Goal: Information Seeking & Learning: Understand process/instructions

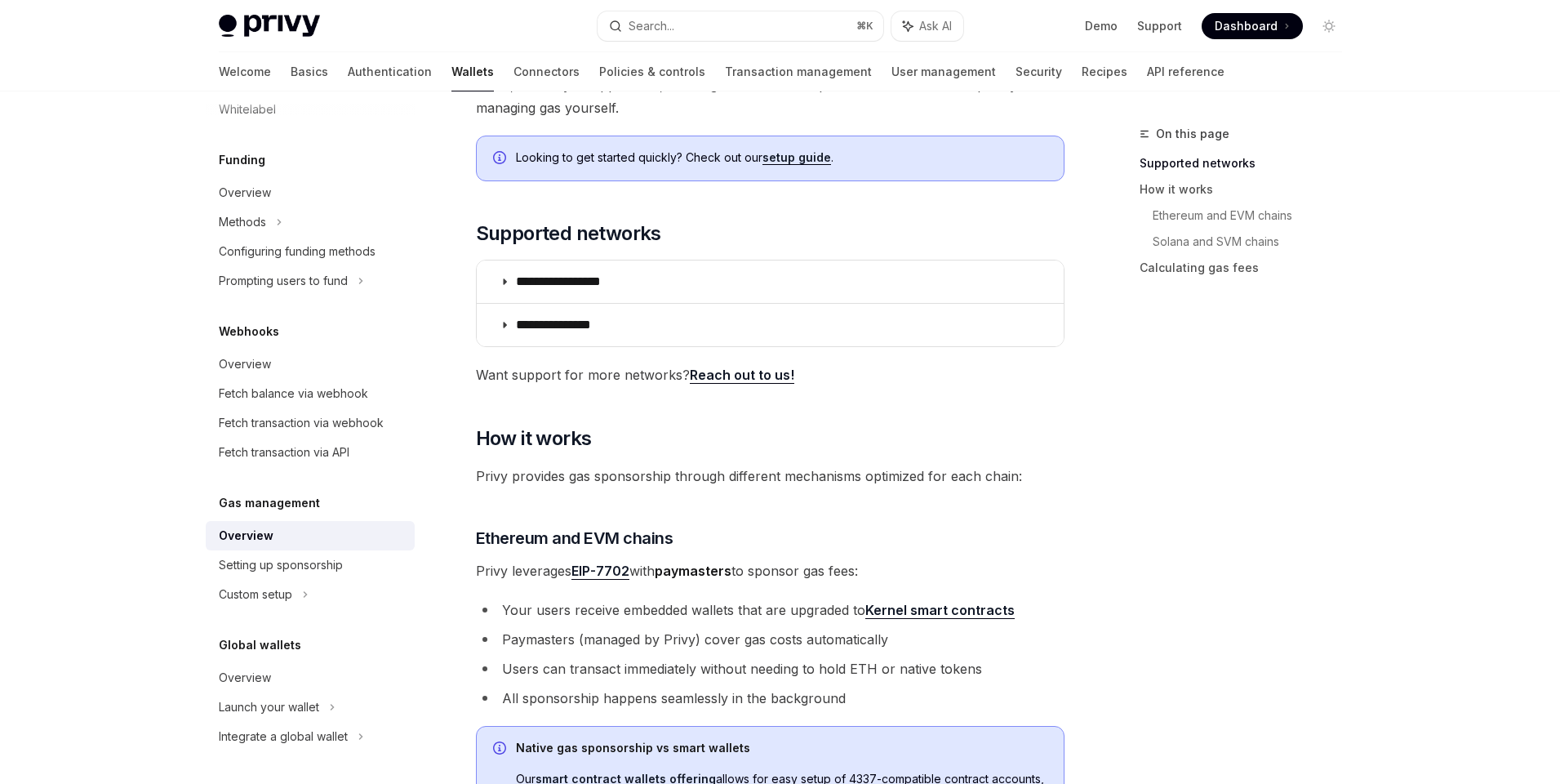
scroll to position [179, 0]
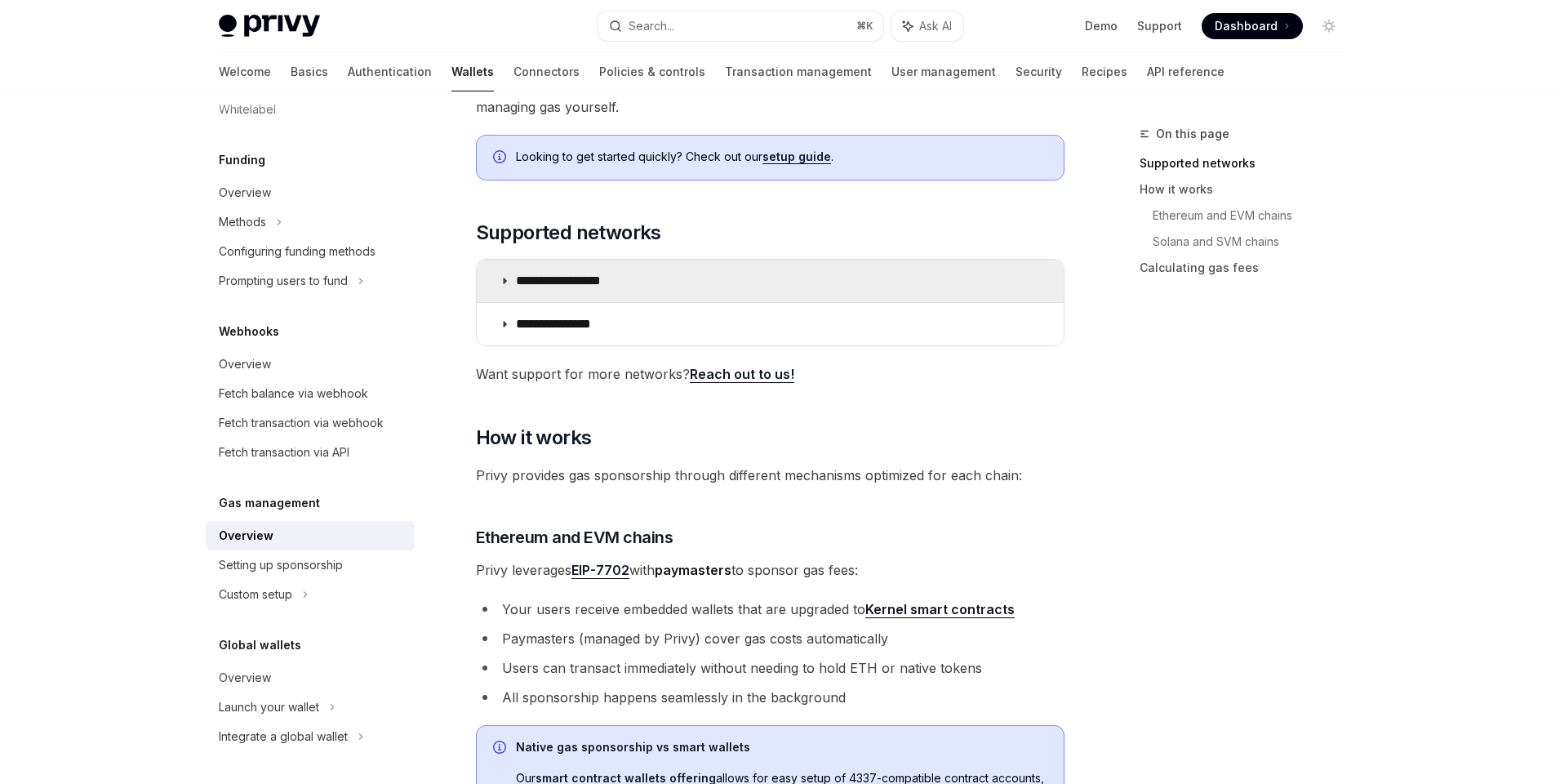
click at [555, 280] on p "**********" at bounding box center [576, 281] width 121 height 17
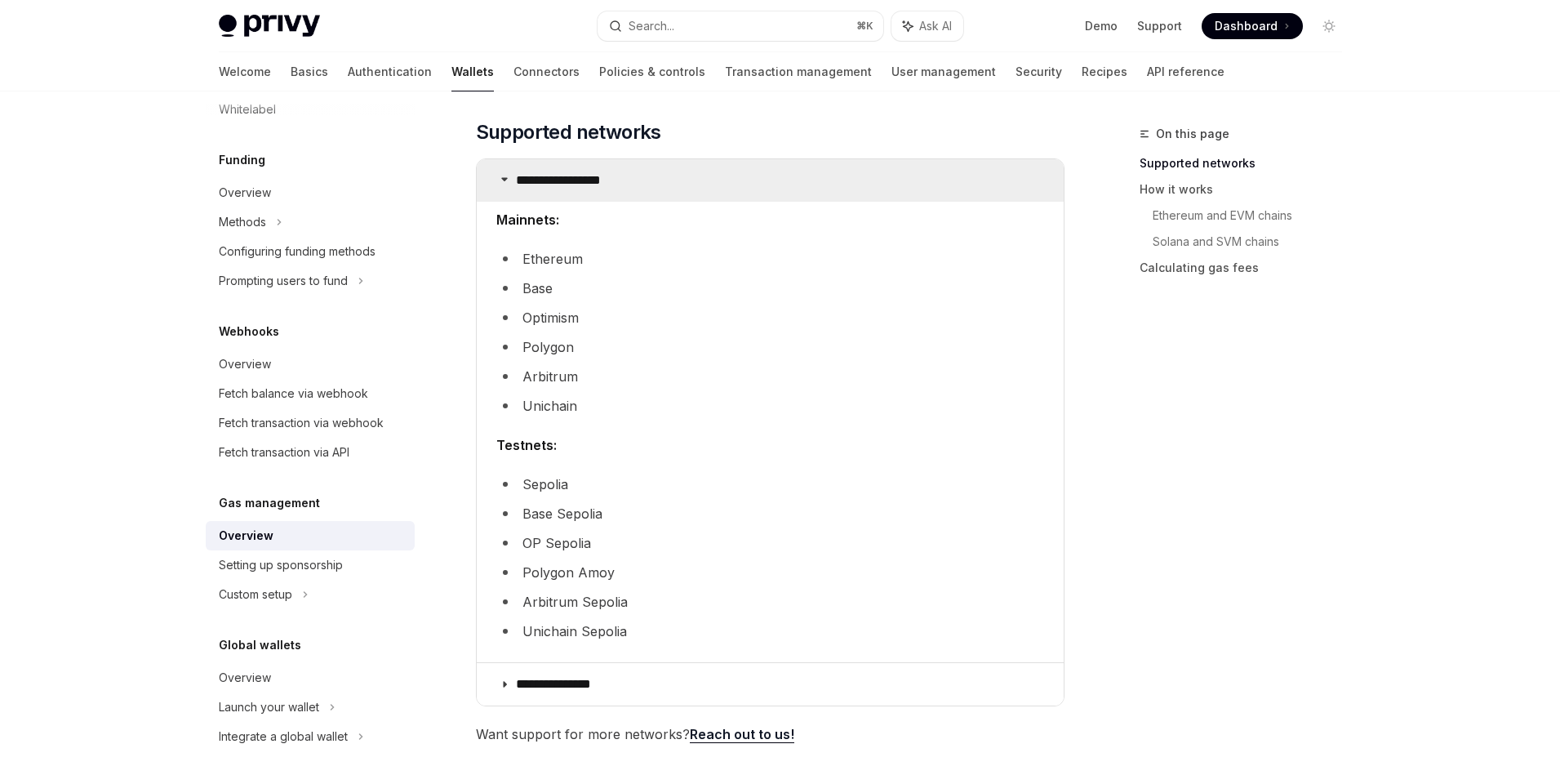
scroll to position [304, 0]
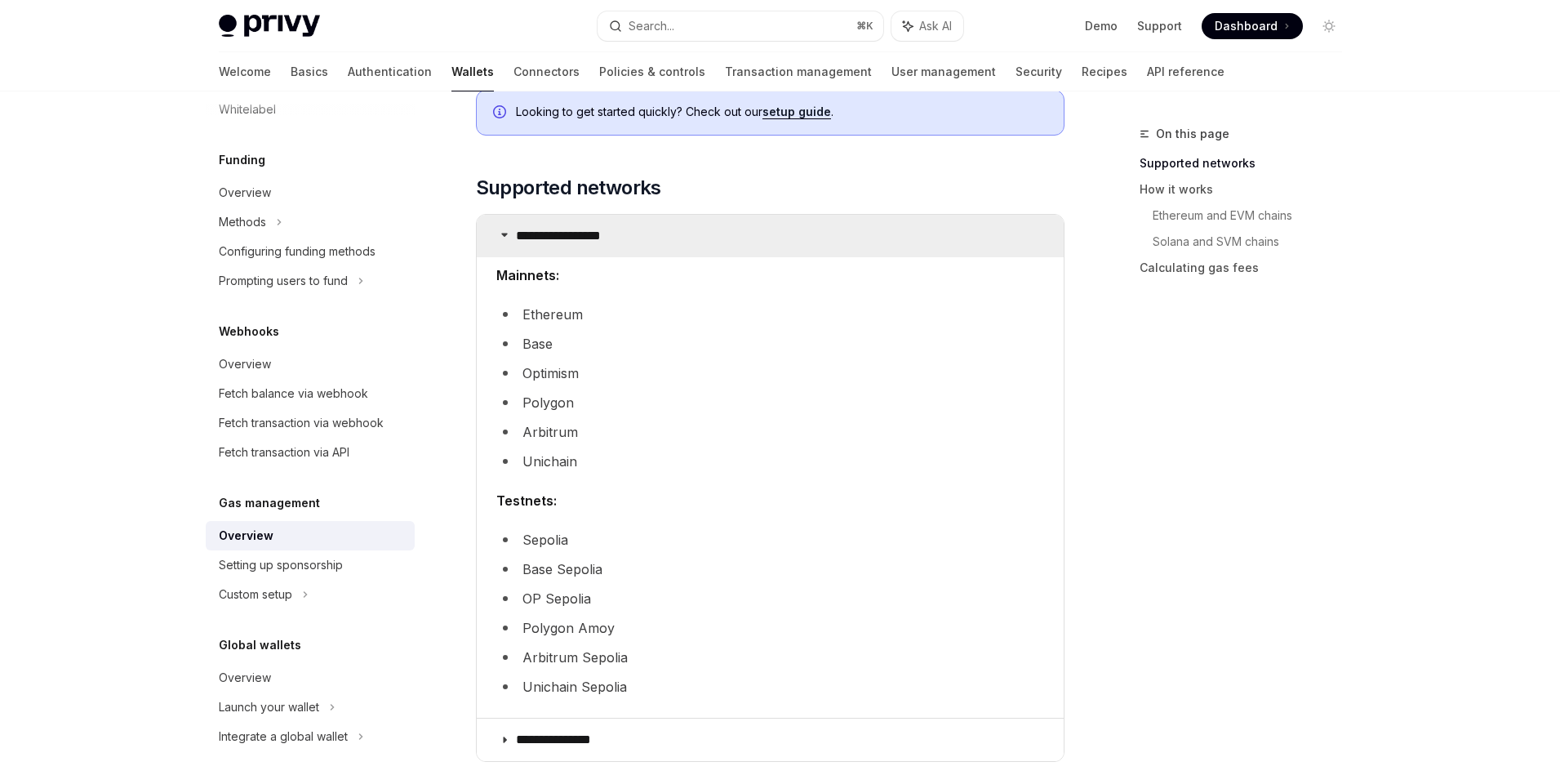
click at [543, 242] on p "**********" at bounding box center [576, 236] width 121 height 17
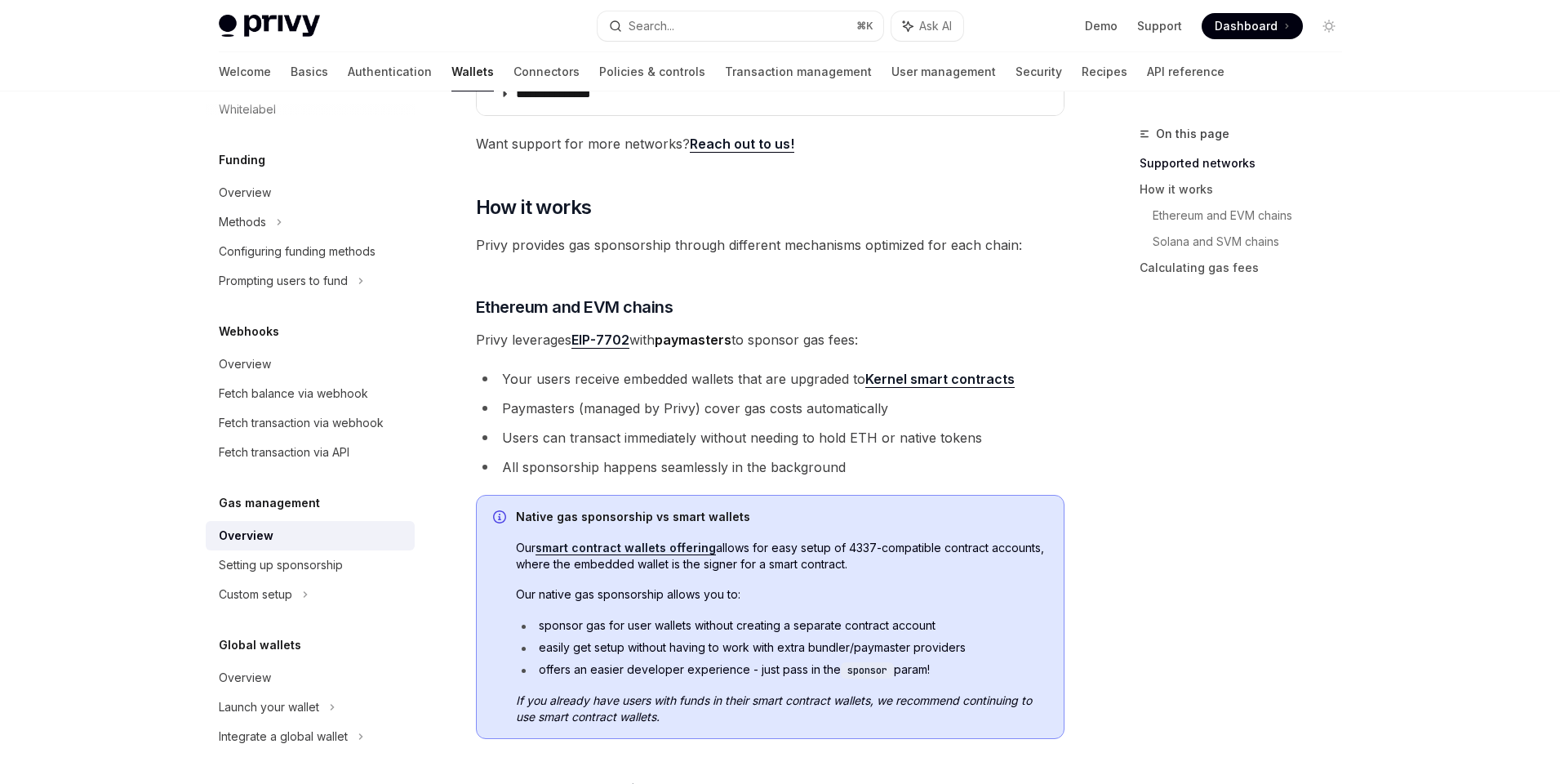
scroll to position [408, 0]
click at [694, 374] on li "Your users receive embedded wallets that are upgraded to Kernel smart contracts" at bounding box center [770, 380] width 589 height 23
click at [719, 377] on li "Your users receive embedded wallets that are upgraded to Kernel smart contracts" at bounding box center [770, 380] width 589 height 23
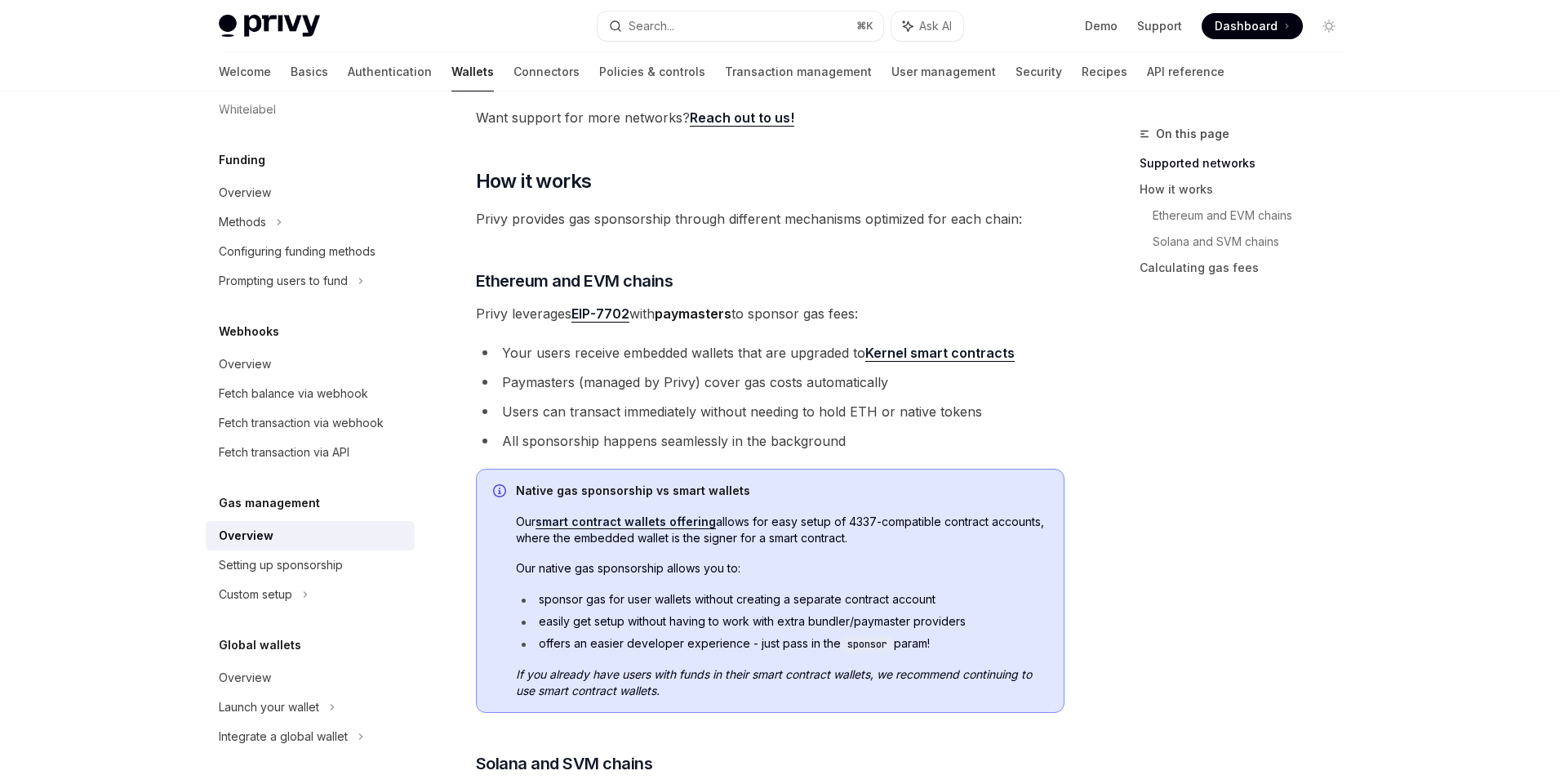
scroll to position [438, 0]
click at [708, 378] on li "Paymasters (managed by Privy) cover gas costs automatically" at bounding box center [770, 380] width 589 height 23
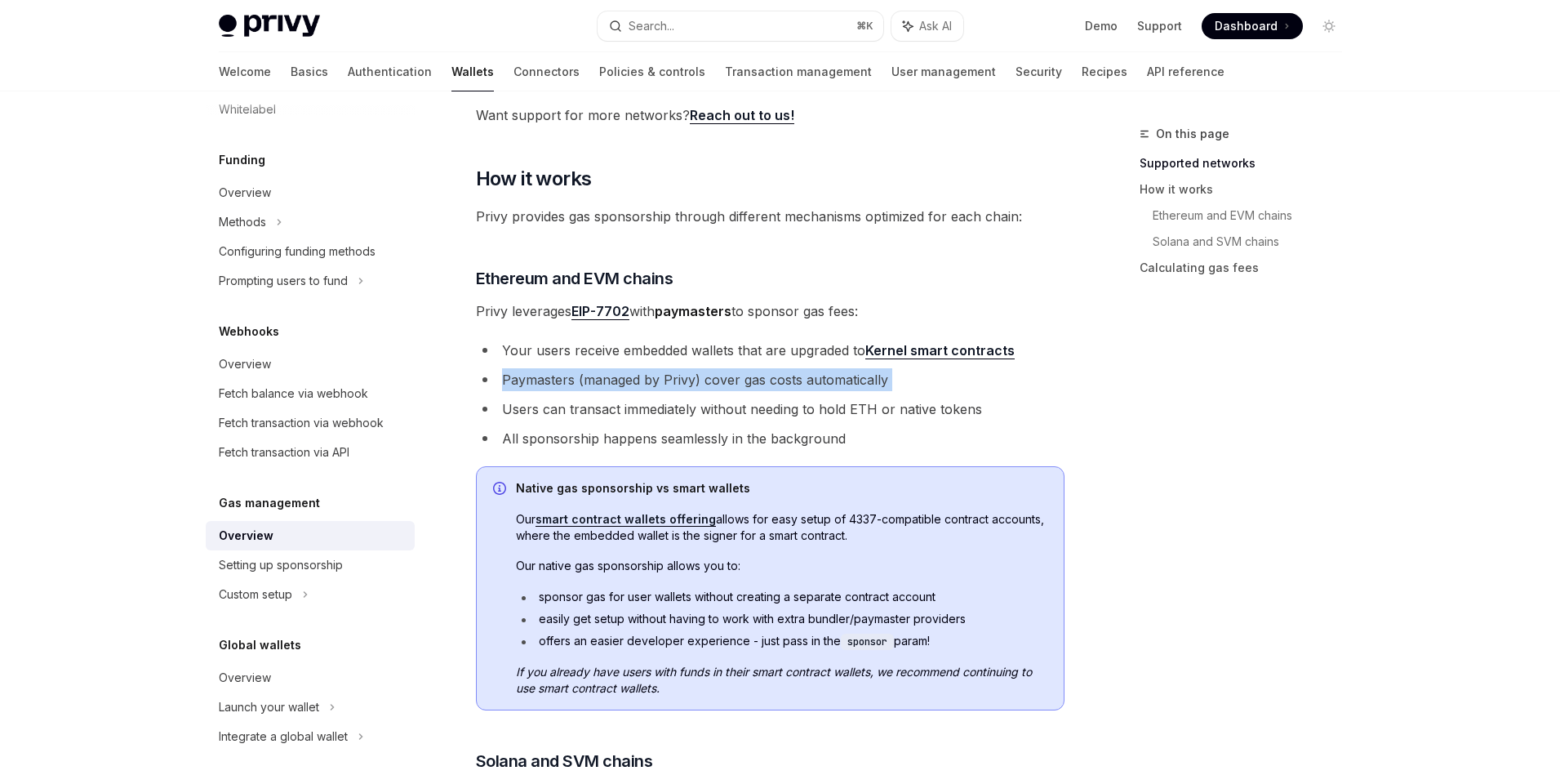
click at [708, 378] on li "Paymasters (managed by Privy) cover gas costs automatically" at bounding box center [770, 380] width 589 height 23
click at [724, 378] on li "Paymasters (managed by Privy) cover gas costs automatically" at bounding box center [770, 380] width 589 height 23
click at [746, 378] on li "Paymasters (managed by Privy) cover gas costs automatically" at bounding box center [770, 380] width 589 height 23
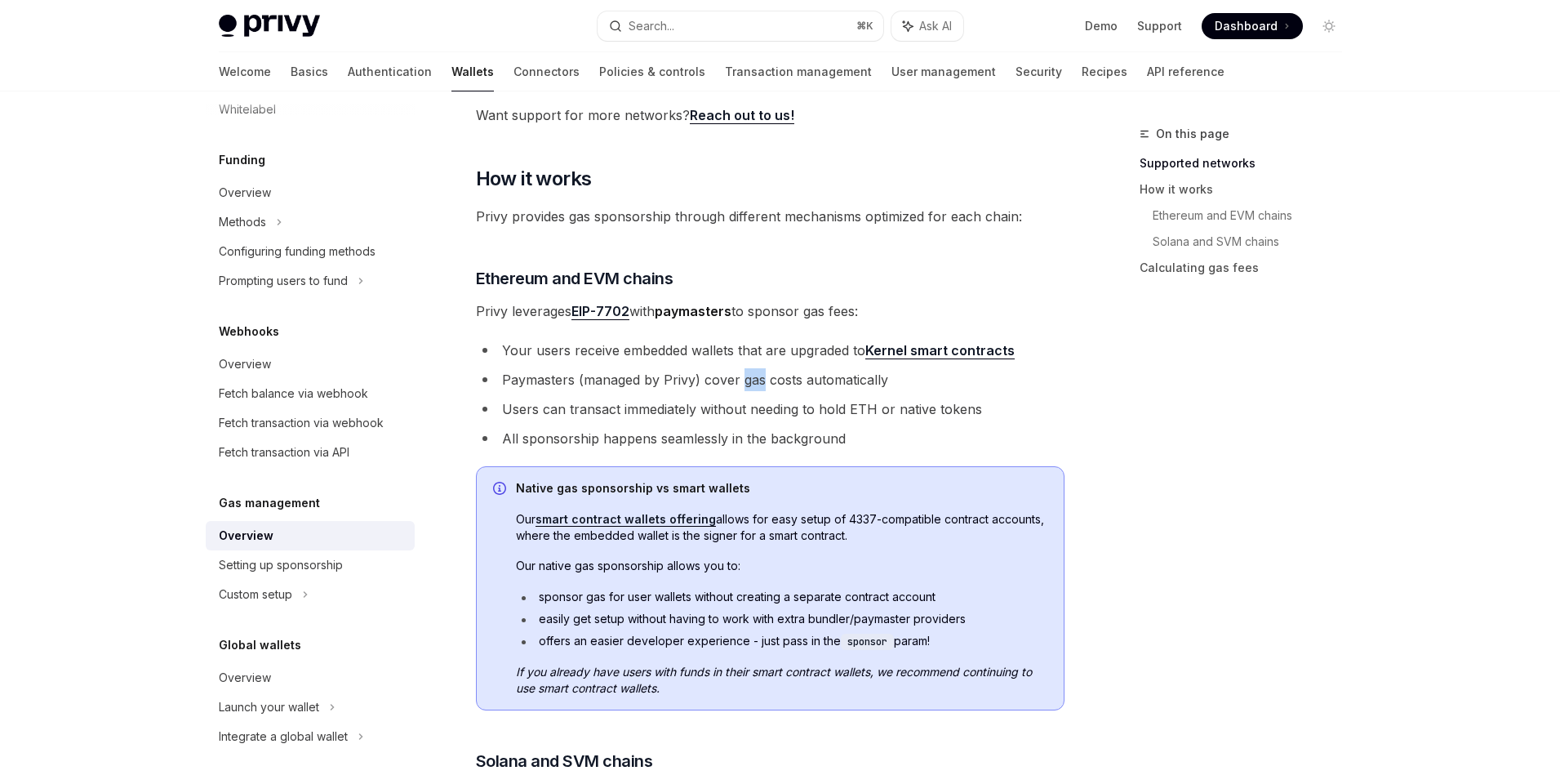
click at [746, 378] on li "Paymasters (managed by Privy) cover gas costs automatically" at bounding box center [770, 380] width 589 height 23
click at [756, 378] on li "Paymasters (managed by Privy) cover gas costs automatically" at bounding box center [770, 380] width 589 height 23
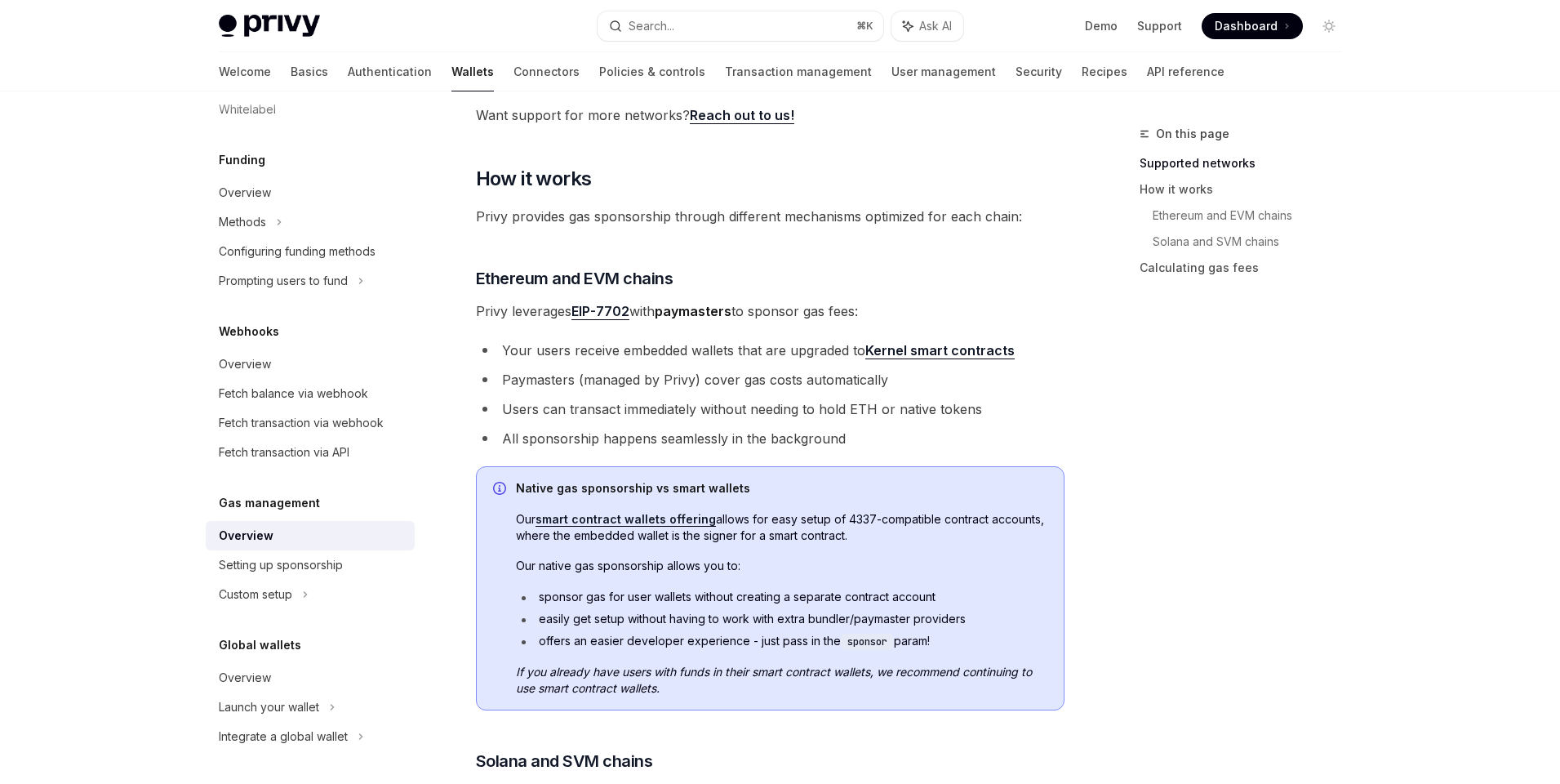
click at [770, 378] on li "Paymasters (managed by Privy) cover gas costs automatically" at bounding box center [770, 380] width 589 height 23
click at [742, 404] on li "Users can transact immediately without needing to hold ETH or native tokens" at bounding box center [770, 408] width 589 height 23
click at [743, 369] on li "Paymasters (managed by Privy) cover gas costs automatically" at bounding box center [770, 380] width 589 height 23
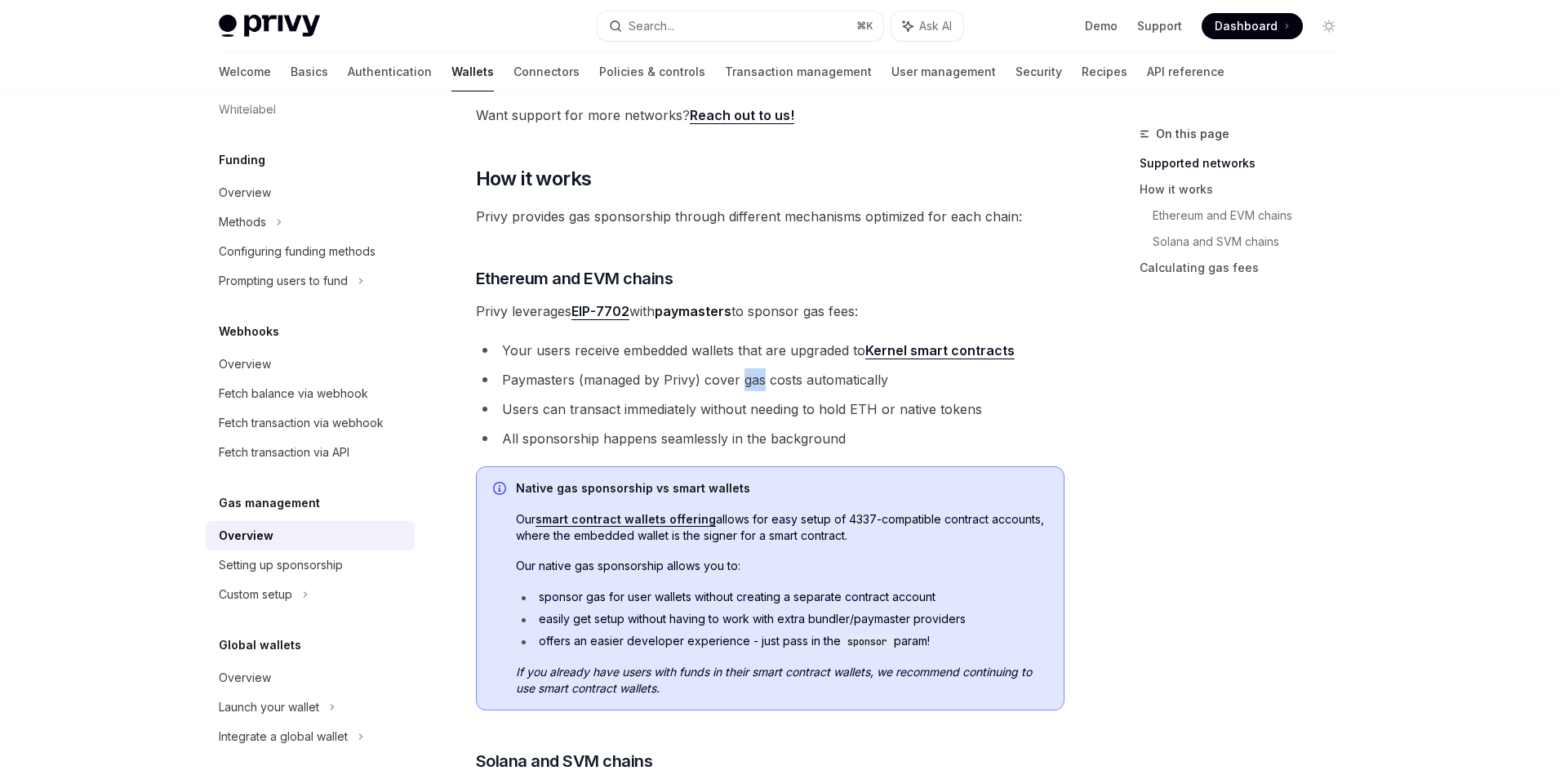
click at [743, 369] on li "Paymasters (managed by Privy) cover gas costs automatically" at bounding box center [770, 380] width 589 height 23
click at [728, 353] on li "Your users receive embedded wallets that are upgraded to Kernel smart contracts" at bounding box center [770, 350] width 589 height 23
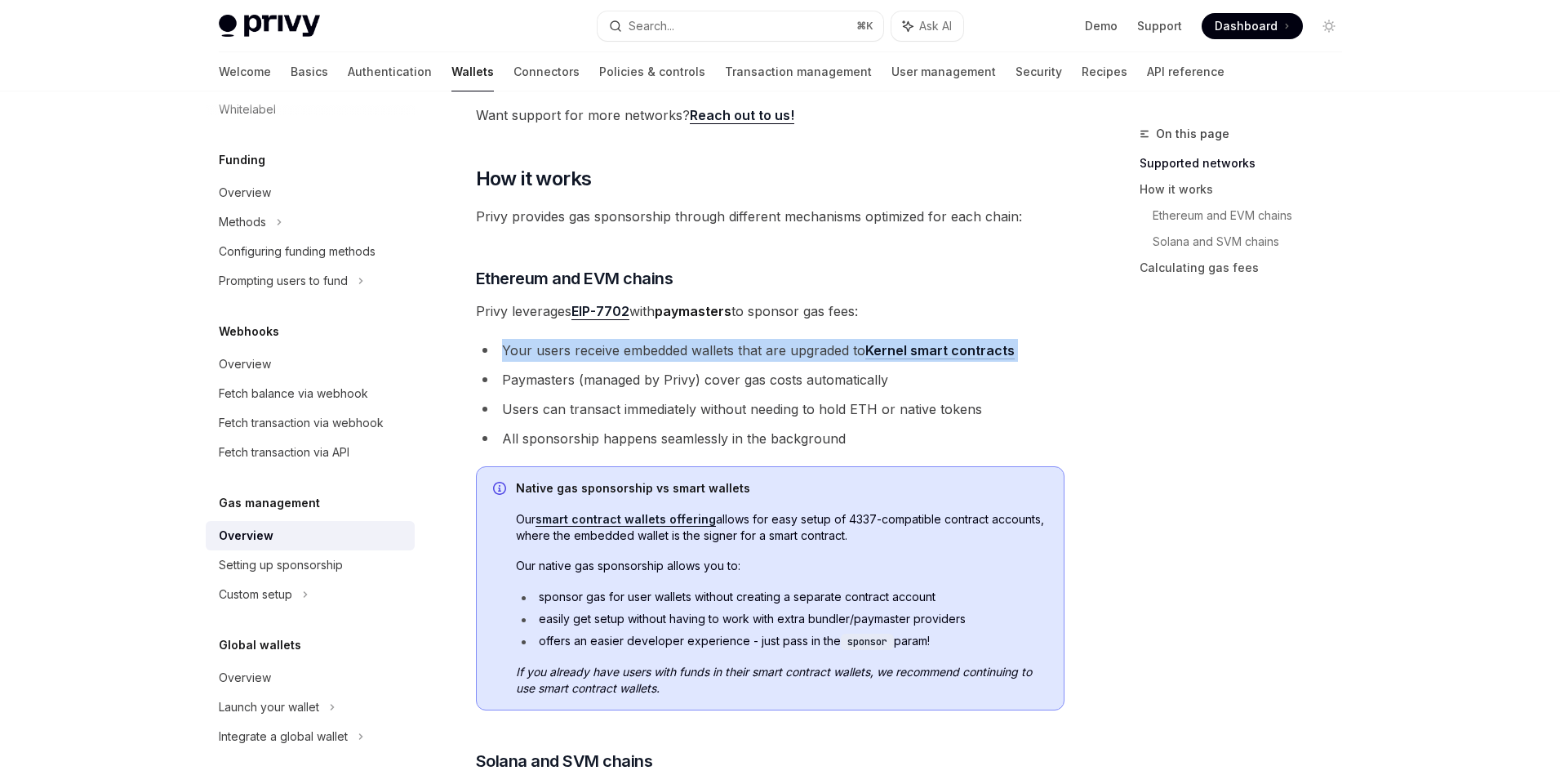
click at [728, 353] on li "Your users receive embedded wallets that are upgraded to Kernel smart contracts" at bounding box center [770, 350] width 589 height 23
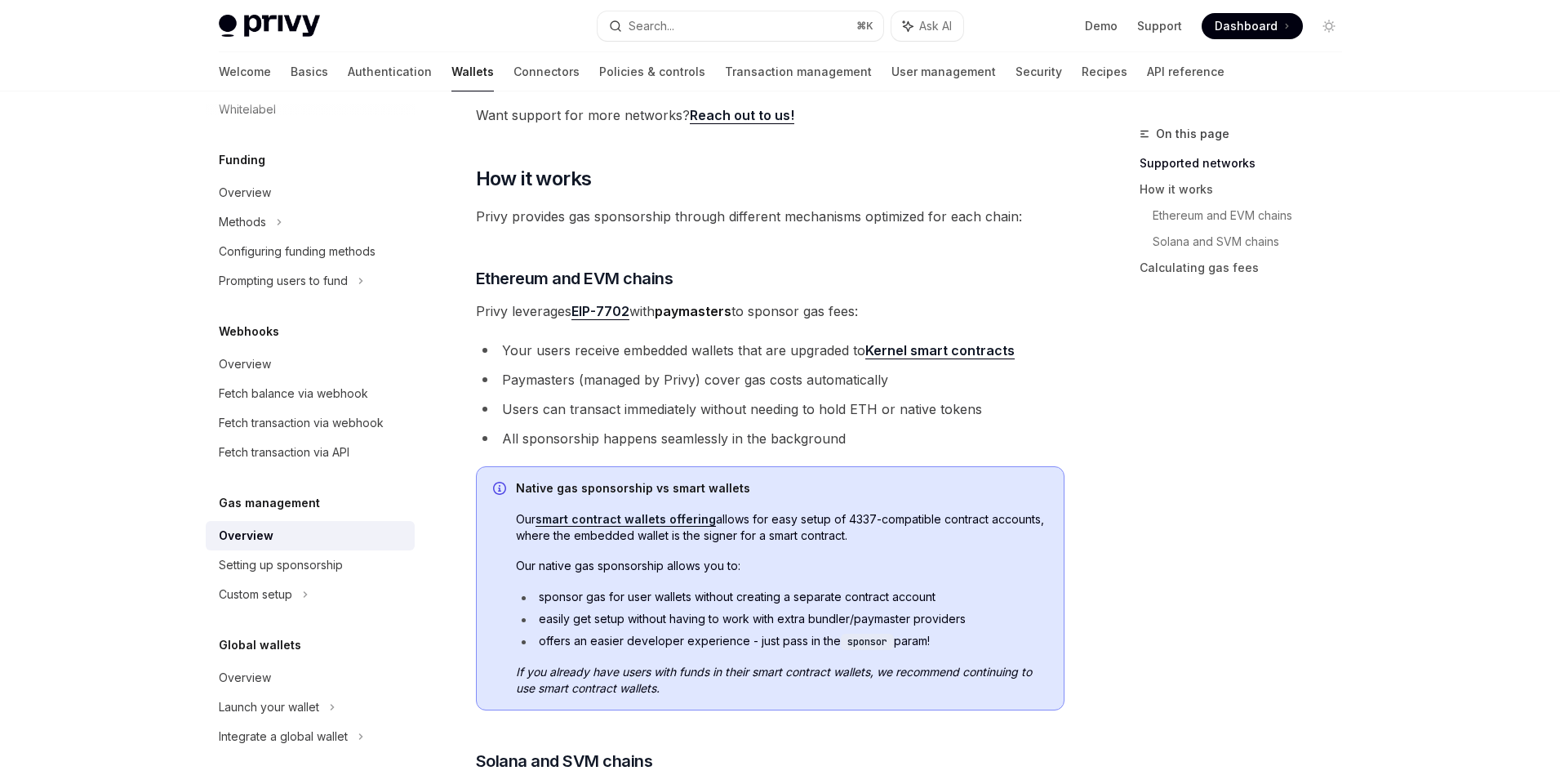
click at [740, 353] on li "Your users receive embedded wallets that are upgraded to Kernel smart contracts" at bounding box center [770, 350] width 589 height 23
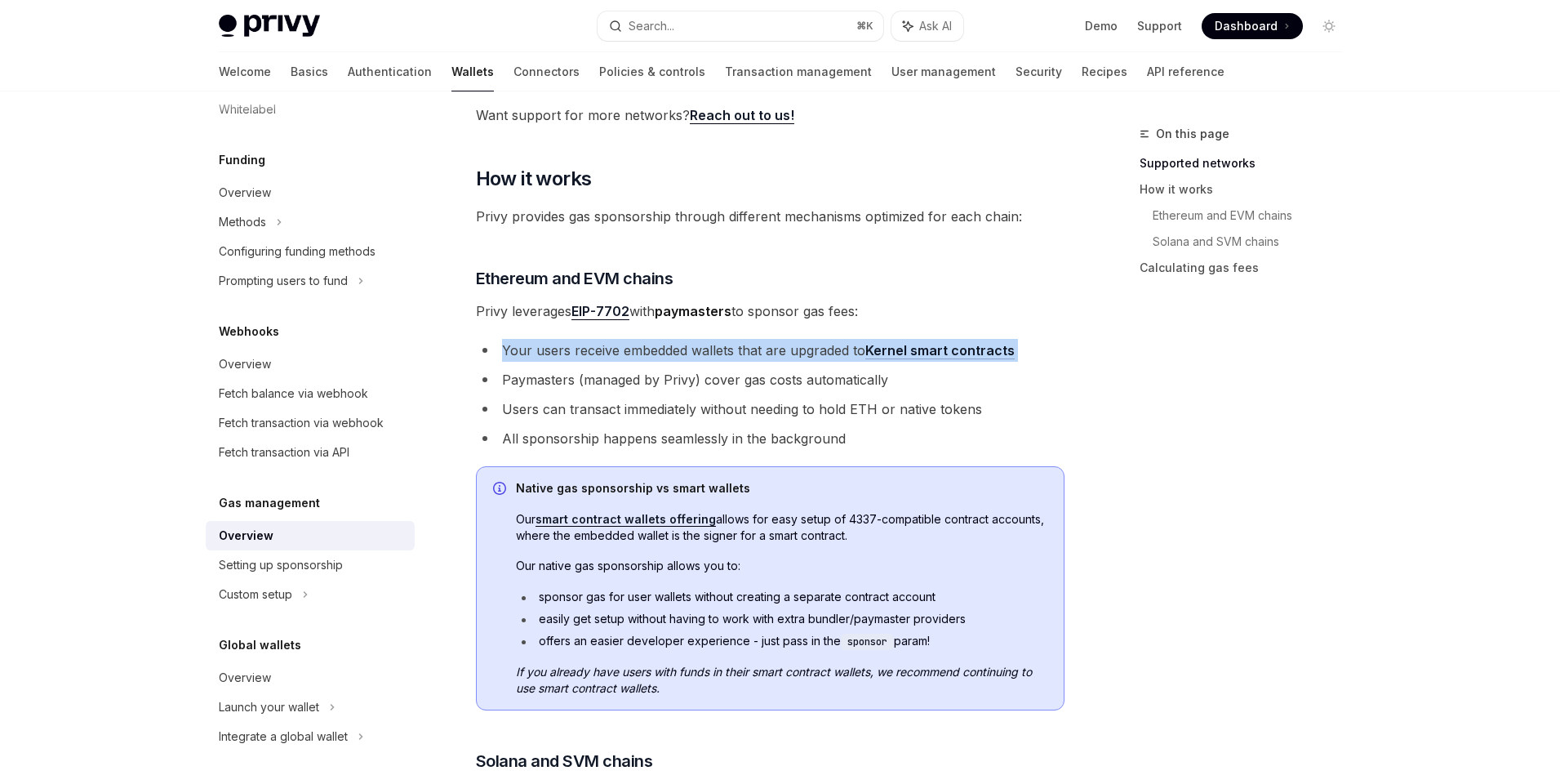
click at [740, 353] on li "Your users receive embedded wallets that are upgraded to Kernel smart contracts" at bounding box center [770, 350] width 589 height 23
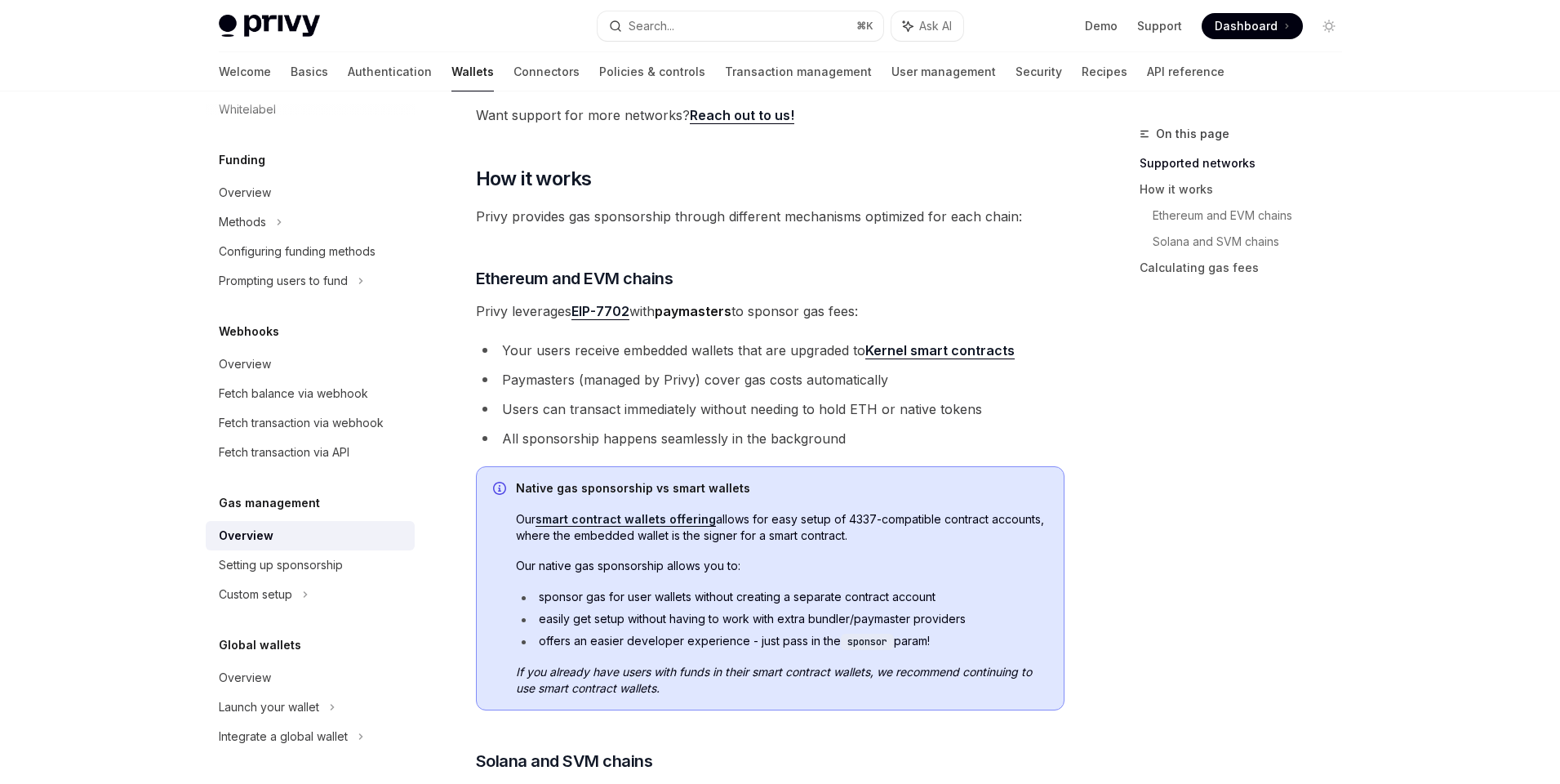
click at [757, 354] on li "Your users receive embedded wallets that are upgraded to Kernel smart contracts" at bounding box center [770, 350] width 589 height 23
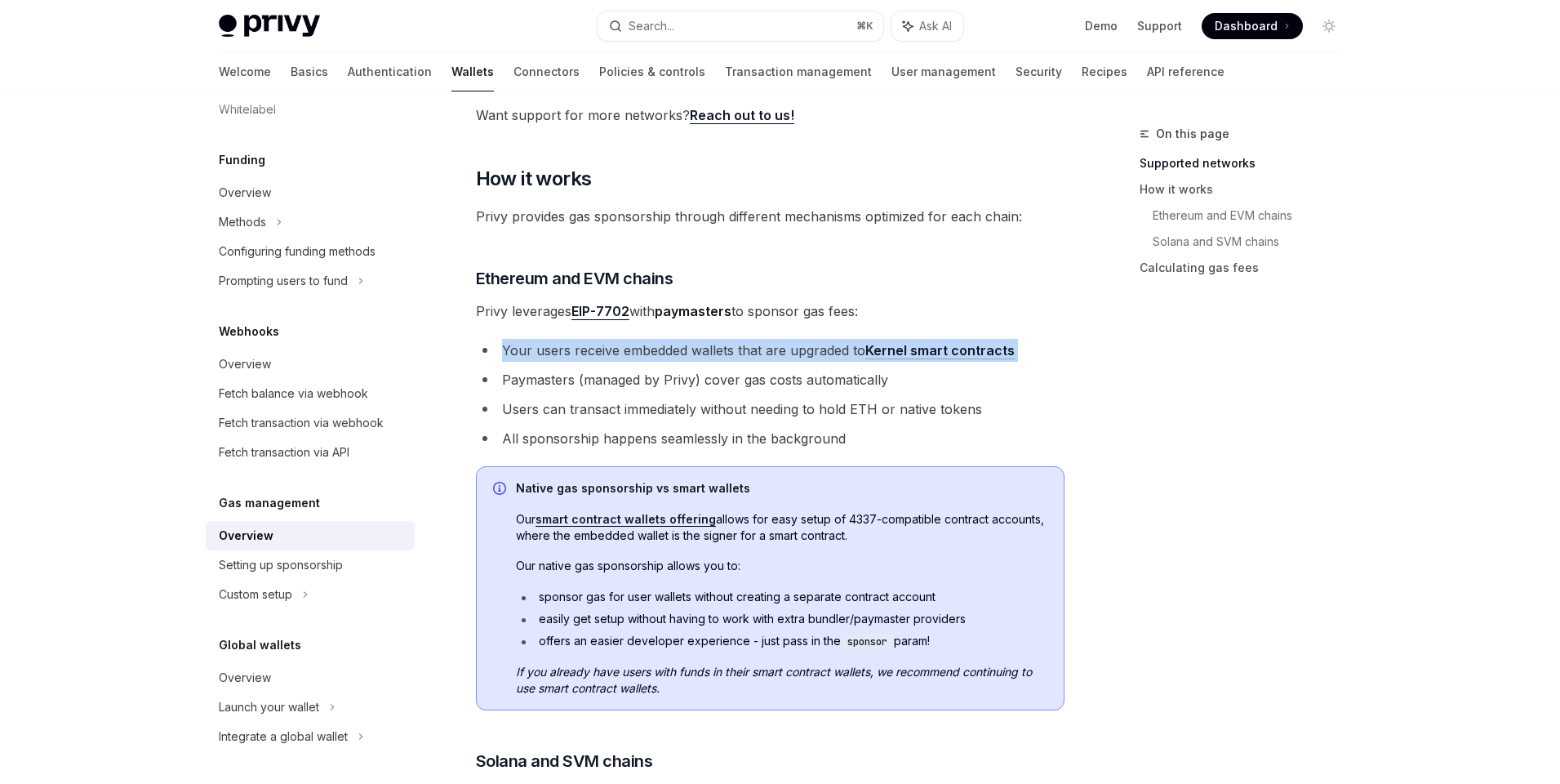
click at [757, 354] on li "Your users receive embedded wallets that are upgraded to Kernel smart contracts" at bounding box center [770, 350] width 589 height 23
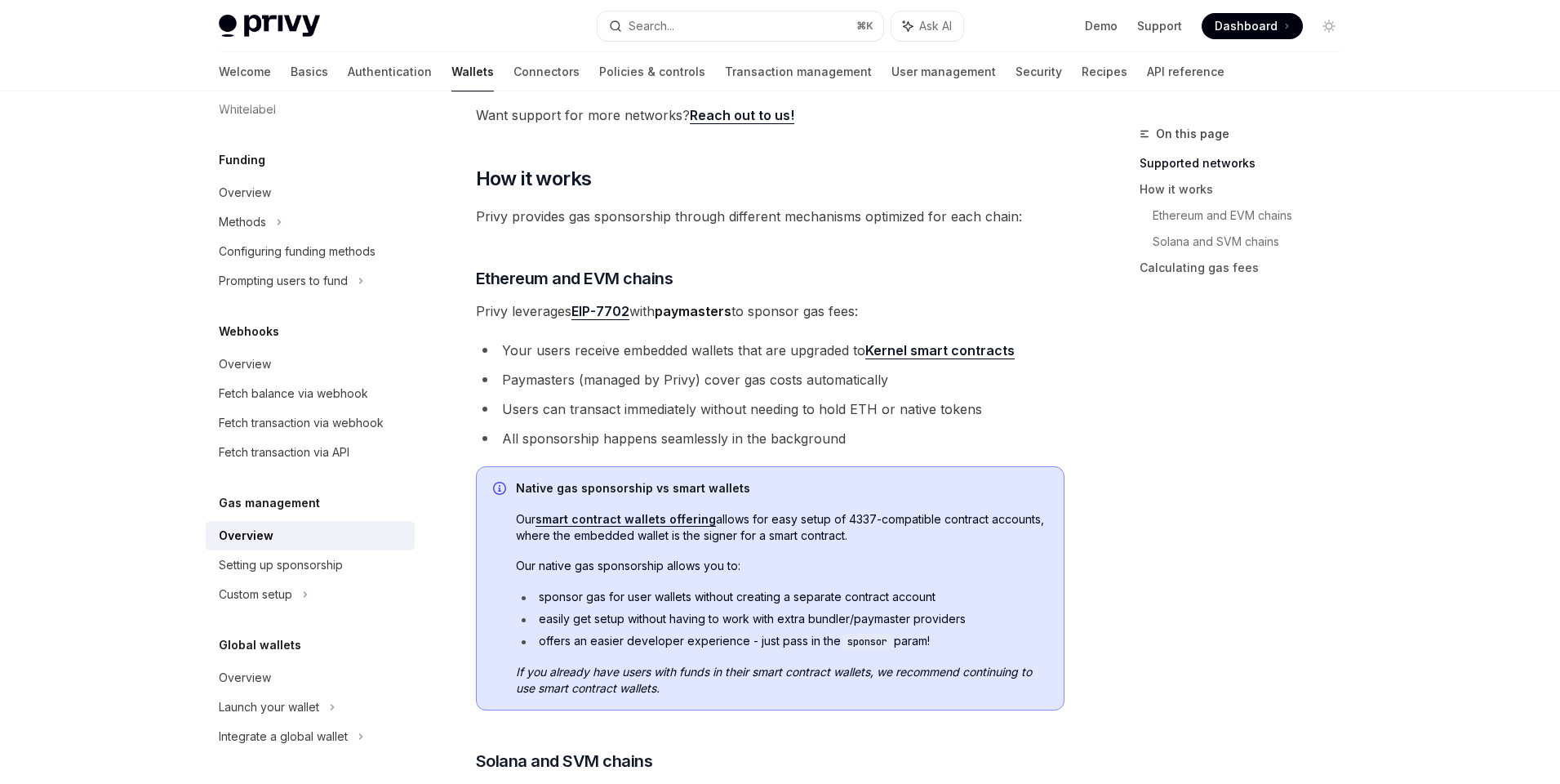
click at [774, 391] on ul "Your users receive embedded wallets that are upgraded to Kernel smart contracts…" at bounding box center [770, 394] width 589 height 111
click at [783, 393] on ul "Your users receive embedded wallets that are upgraded to Kernel smart contracts…" at bounding box center [770, 394] width 589 height 111
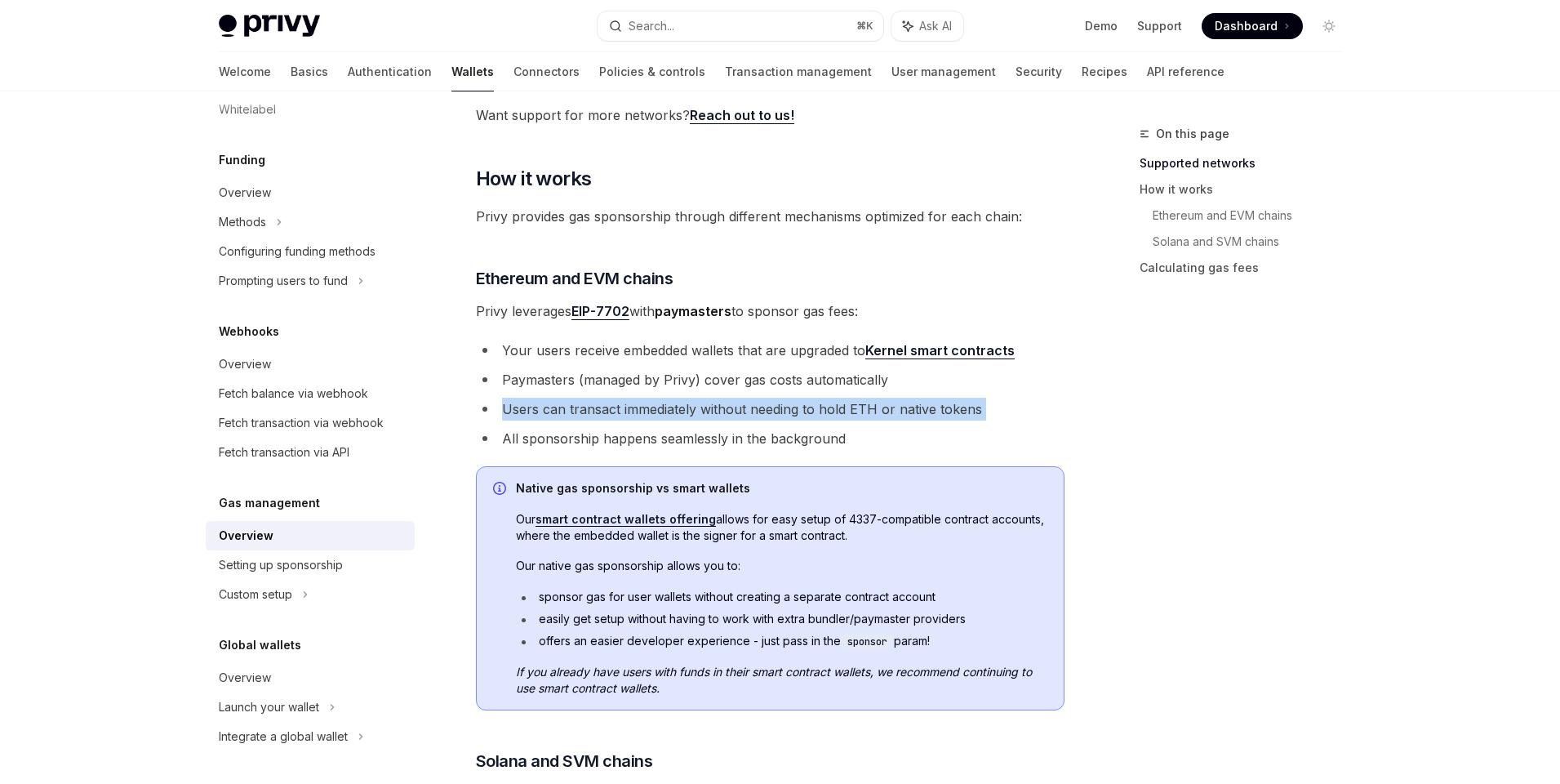
click at [783, 393] on ul "Your users receive embedded wallets that are upgraded to Kernel smart contracts…" at bounding box center [770, 394] width 589 height 111
click at [800, 394] on ul "Your users receive embedded wallets that are upgraded to Kernel smart contracts…" at bounding box center [770, 394] width 589 height 111
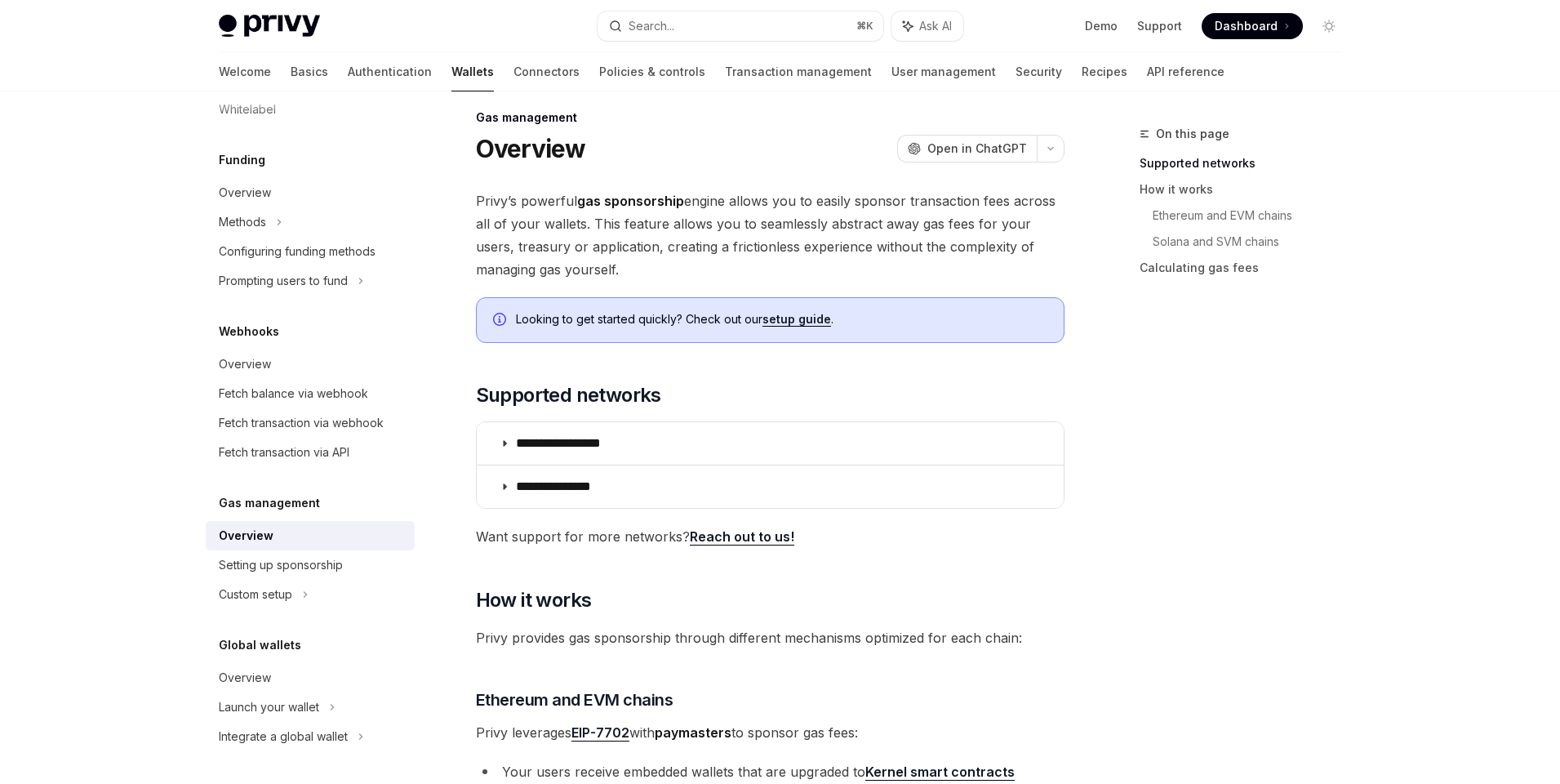
scroll to position [0, 0]
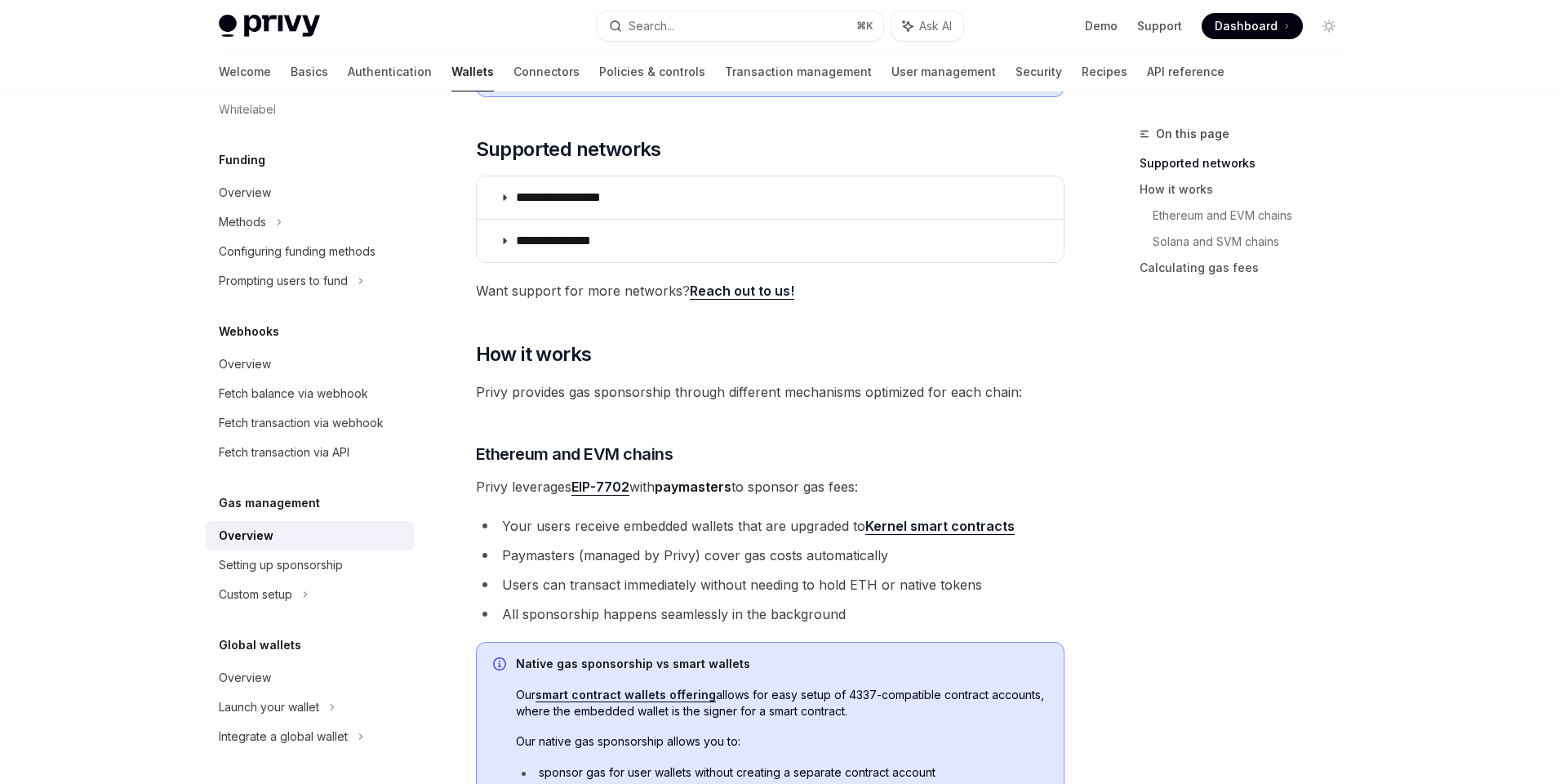
scroll to position [266, 0]
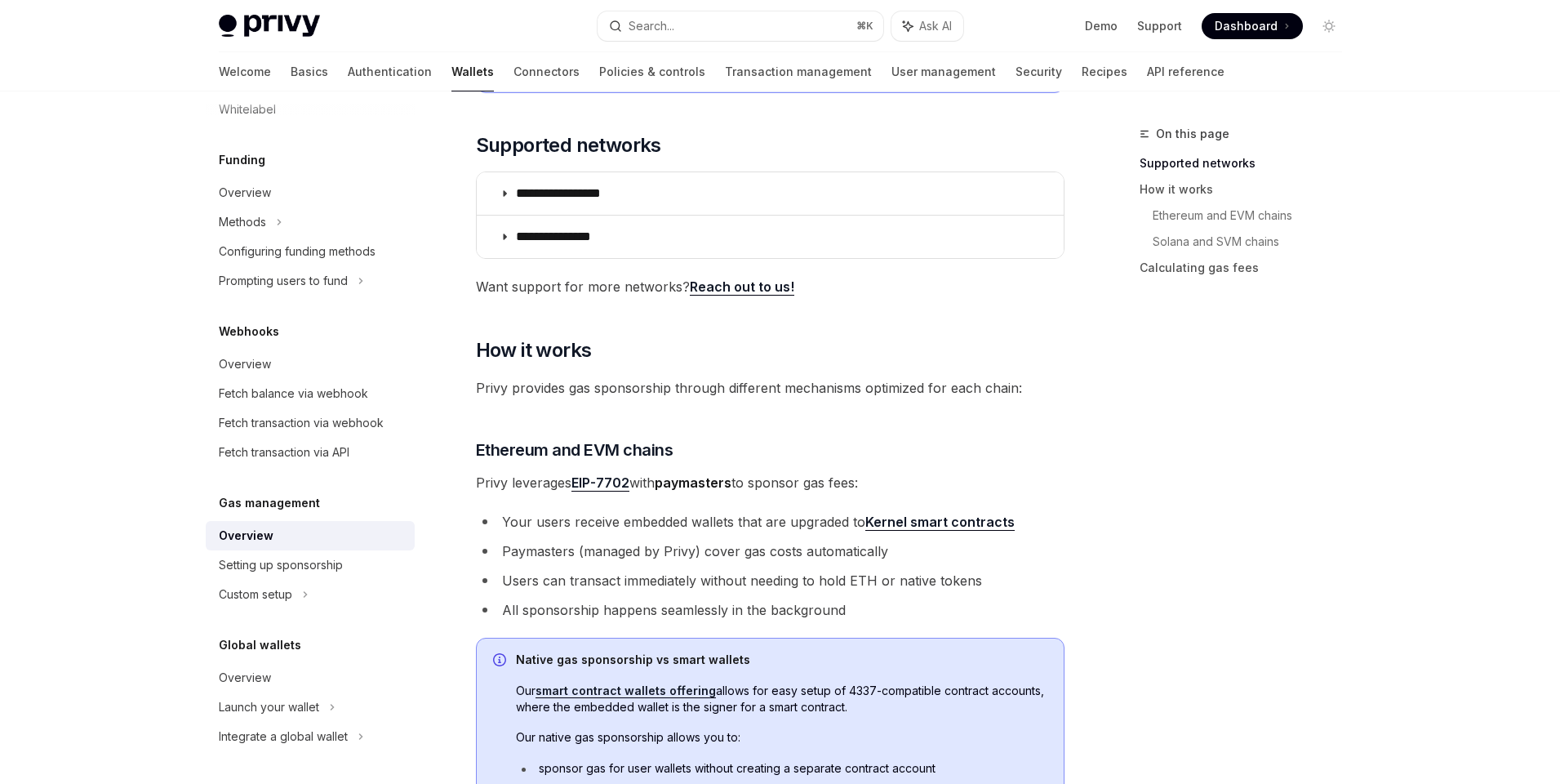
click at [549, 200] on p "**********" at bounding box center [576, 193] width 121 height 17
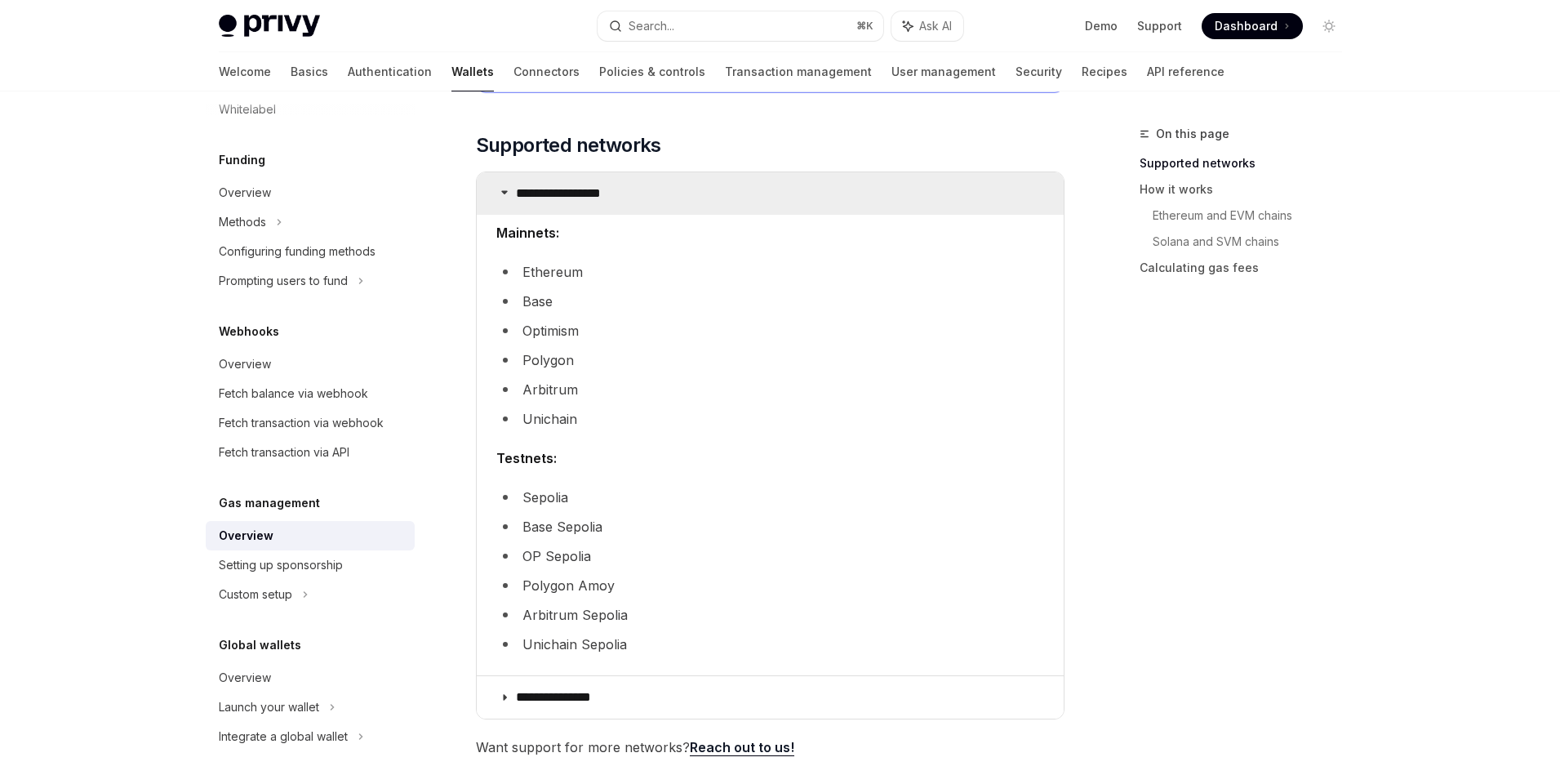
click at [550, 200] on p "**********" at bounding box center [576, 193] width 121 height 17
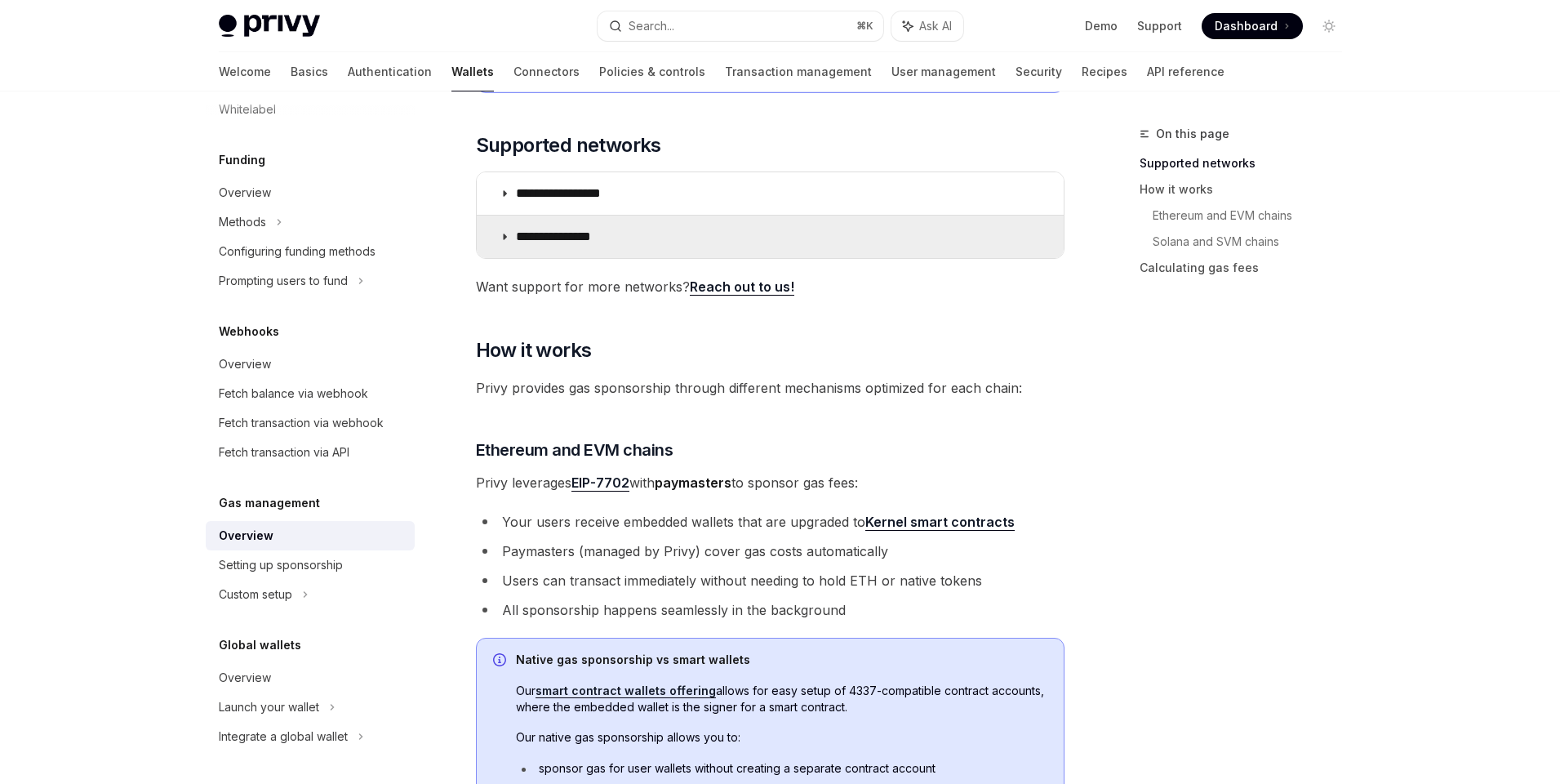
click at [563, 246] on summary "**********" at bounding box center [770, 237] width 587 height 43
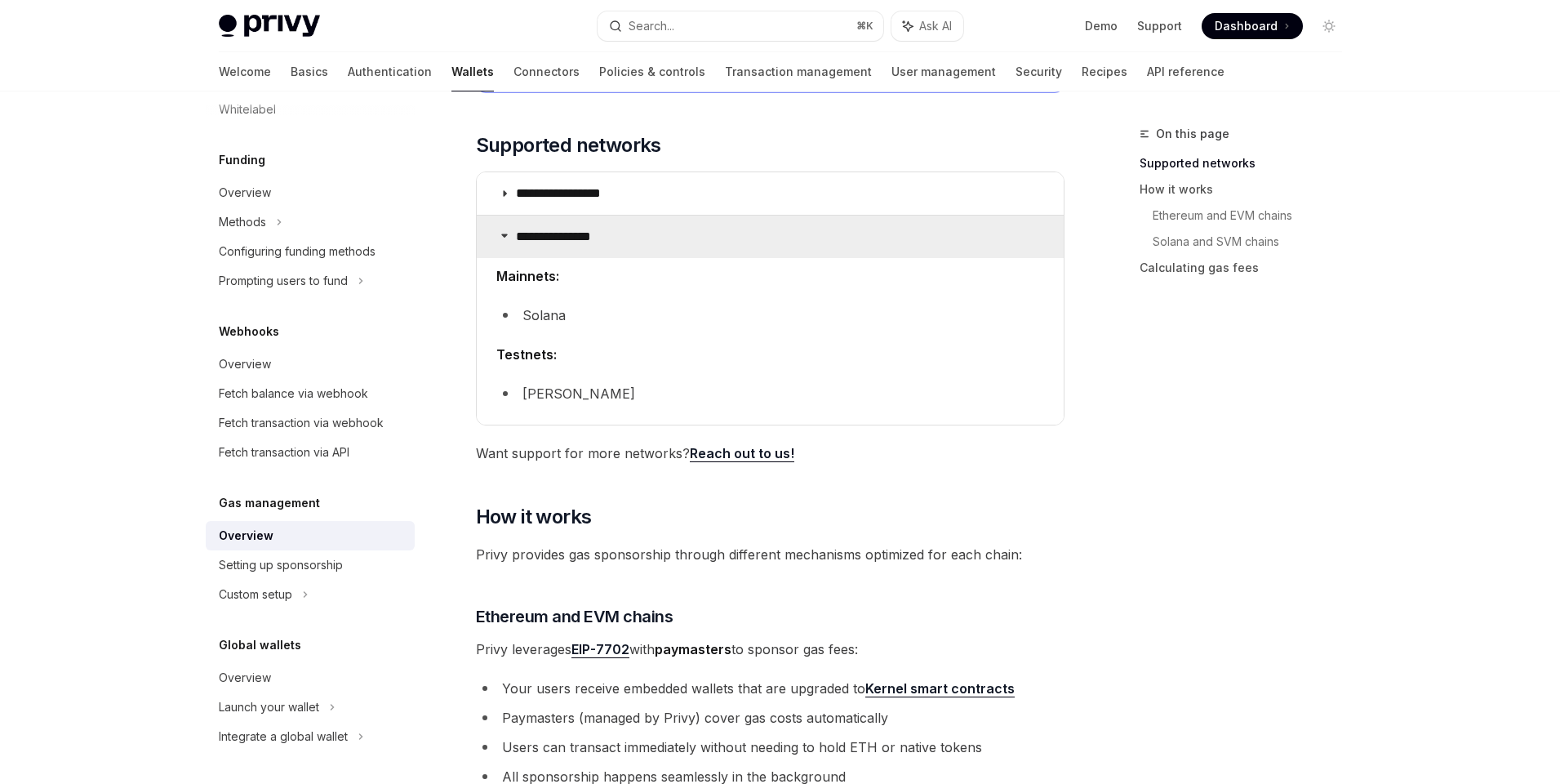
click at [563, 245] on summary "**********" at bounding box center [770, 237] width 587 height 43
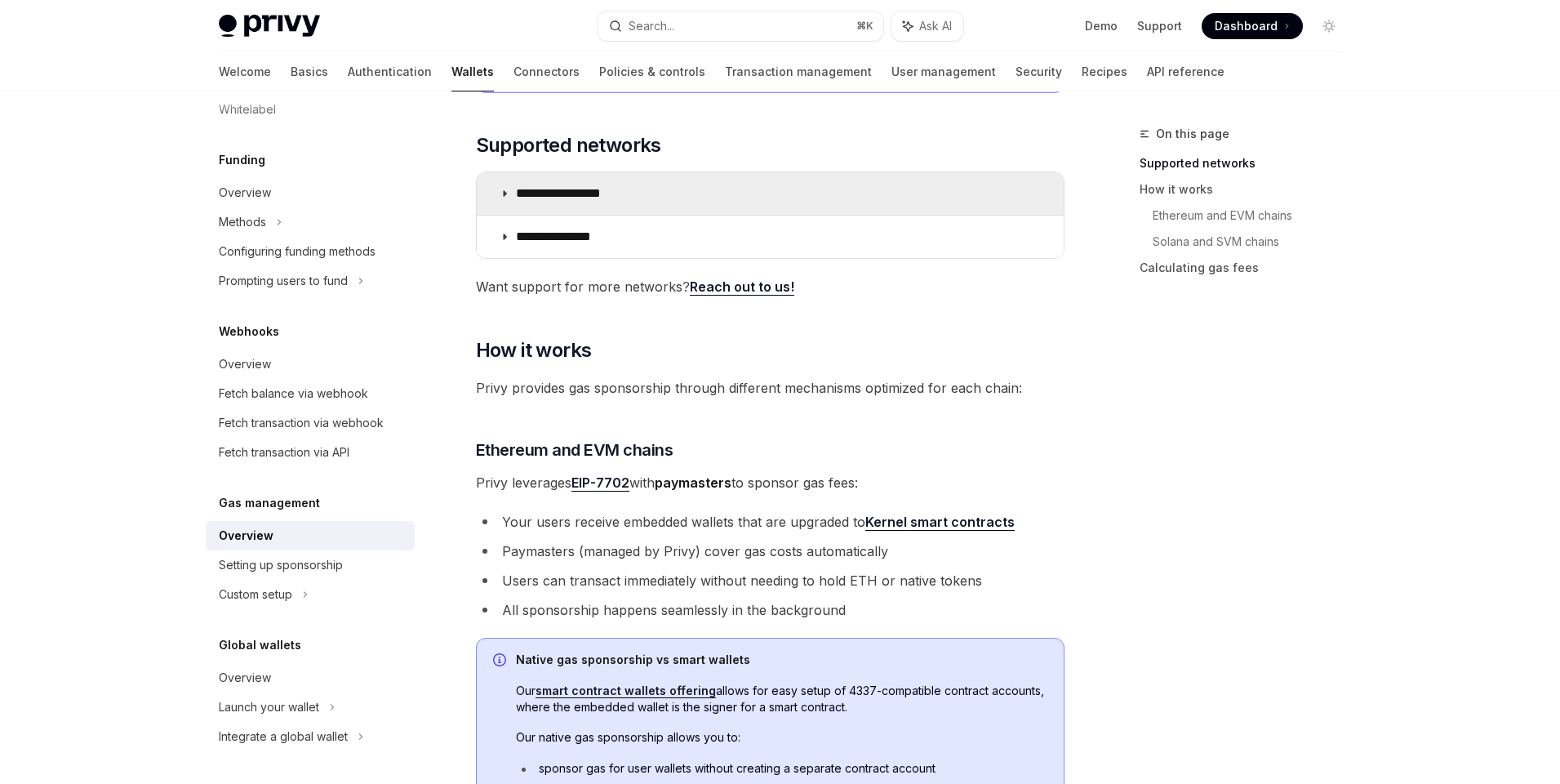
click at [551, 207] on summary "**********" at bounding box center [770, 193] width 587 height 43
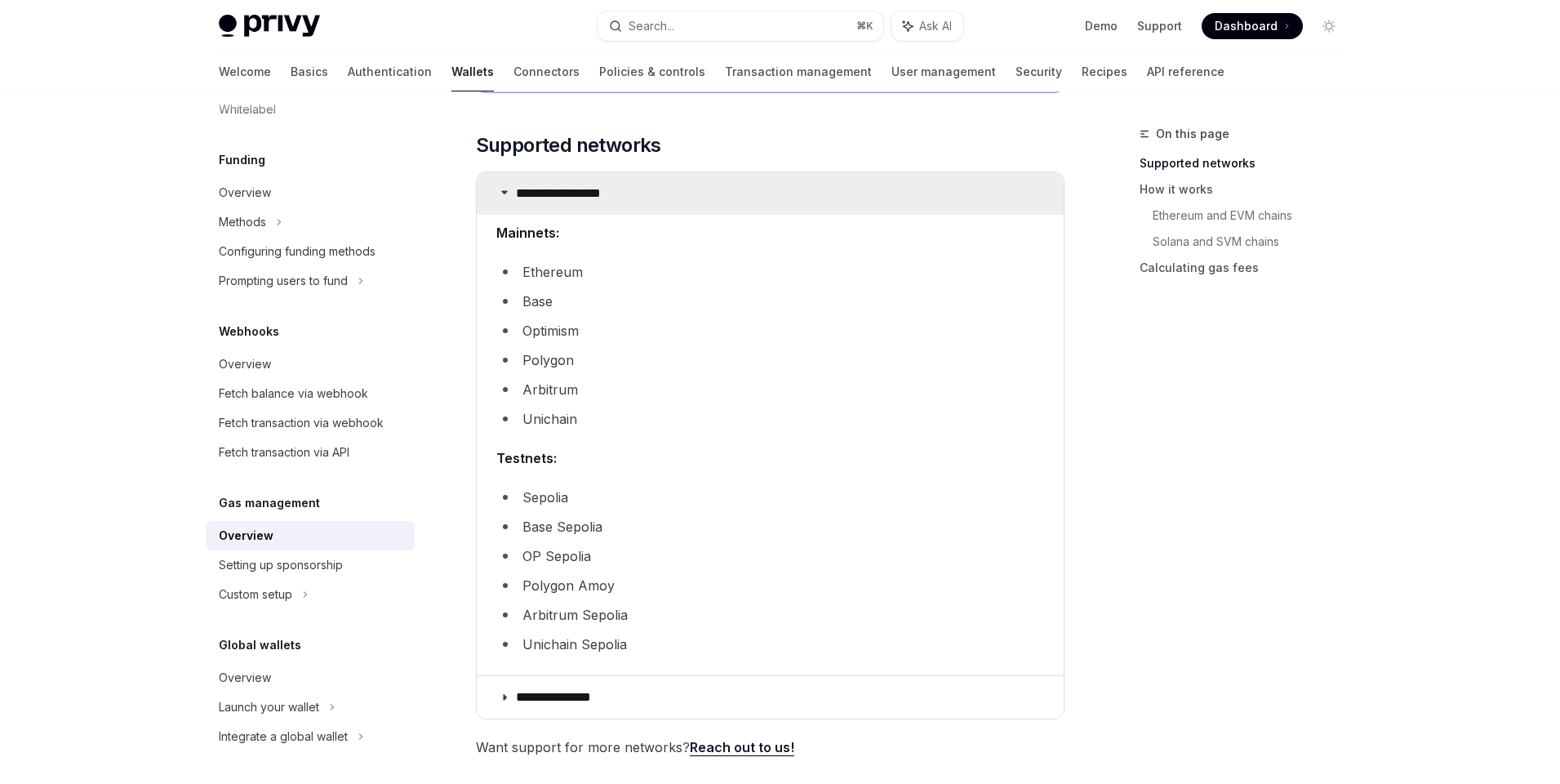
click at [551, 207] on summary "**********" at bounding box center [770, 193] width 587 height 43
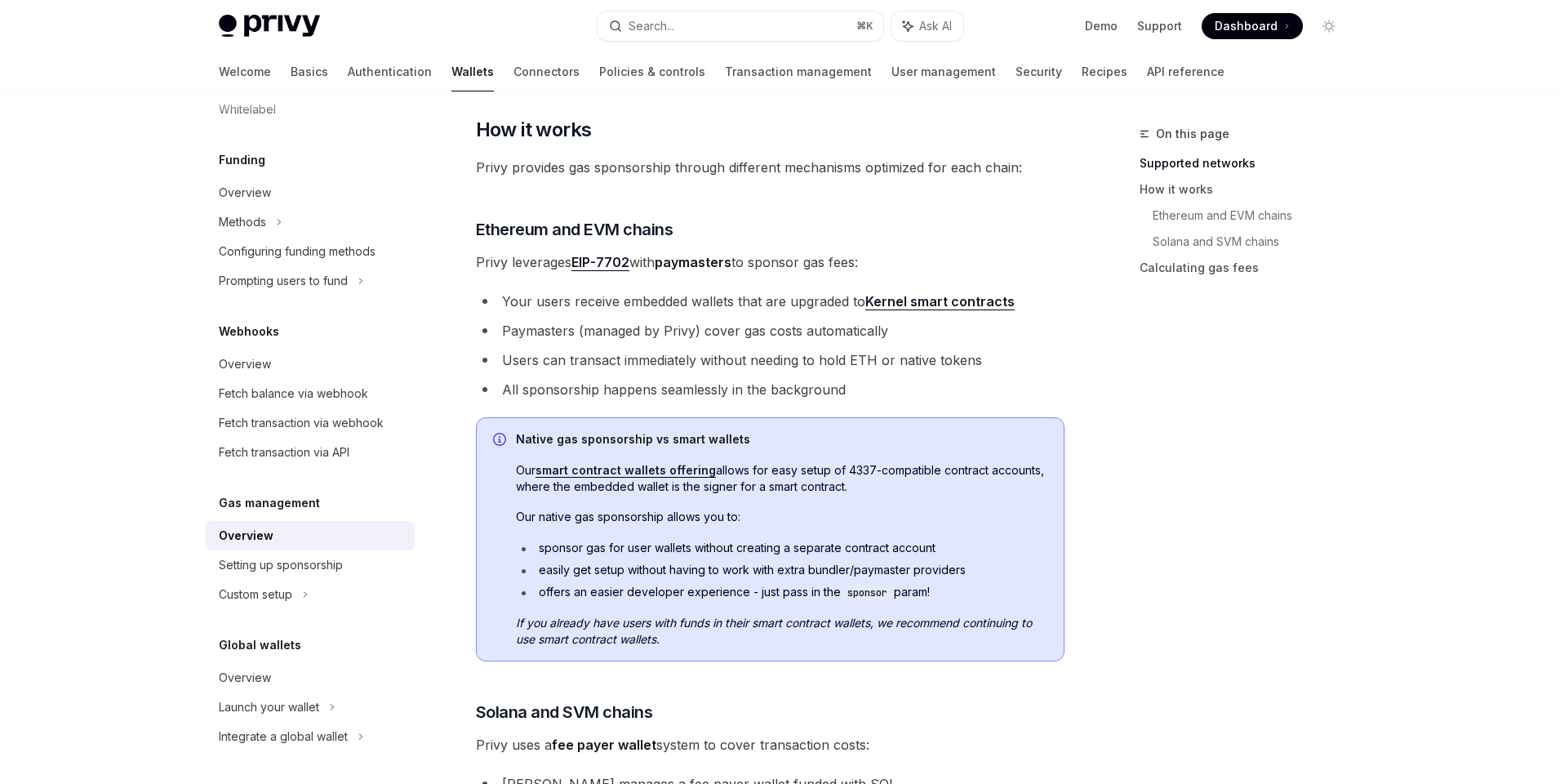
scroll to position [490, 0]
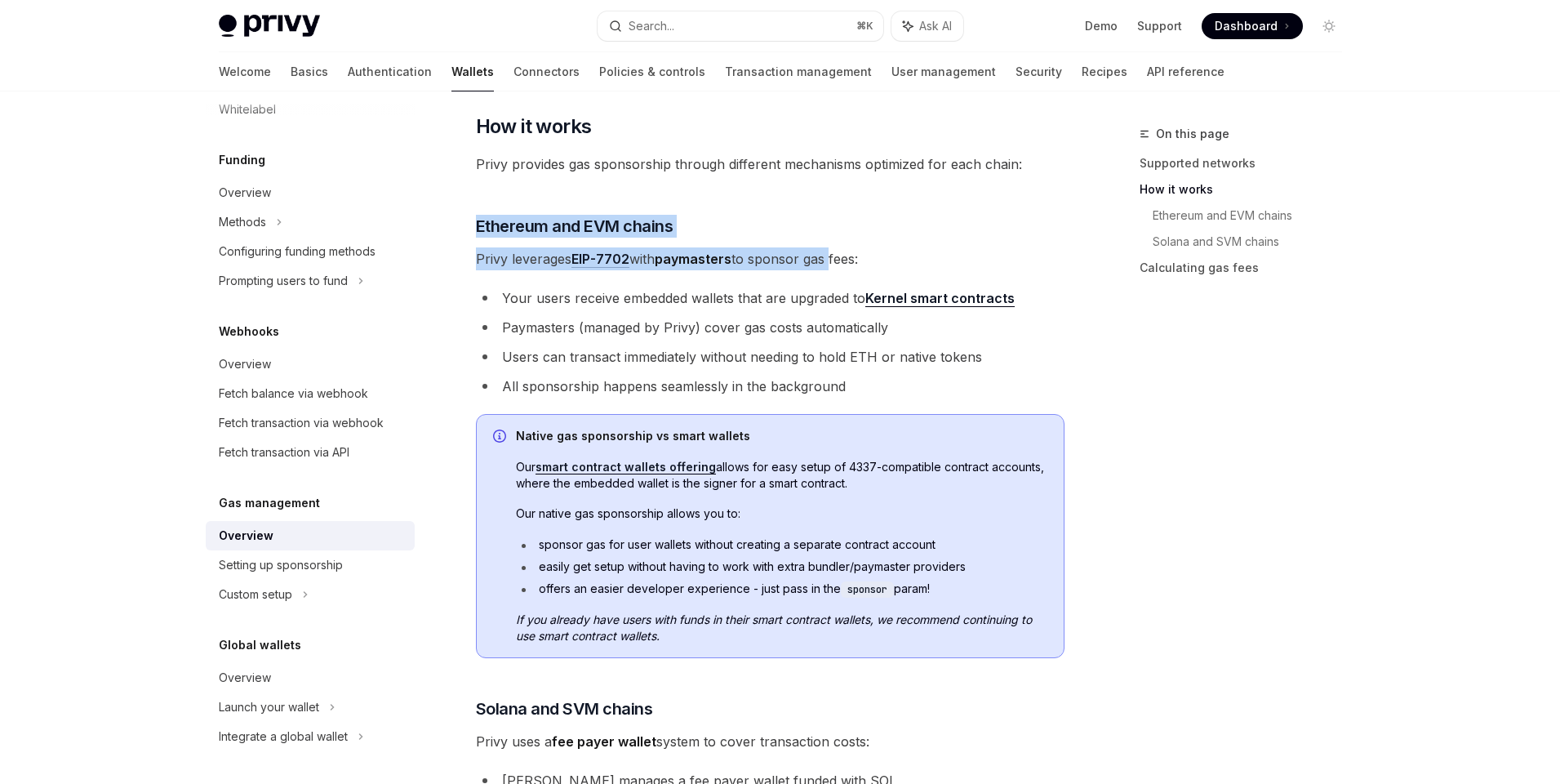
drag, startPoint x: 478, startPoint y: 221, endPoint x: 831, endPoint y: 267, distance: 356.0
click at [831, 267] on div "**********" at bounding box center [770, 452] width 589 height 1473
click at [831, 267] on span "Privy leverages EIP-7702 with paymasters to sponsor gas fees:" at bounding box center [770, 258] width 589 height 23
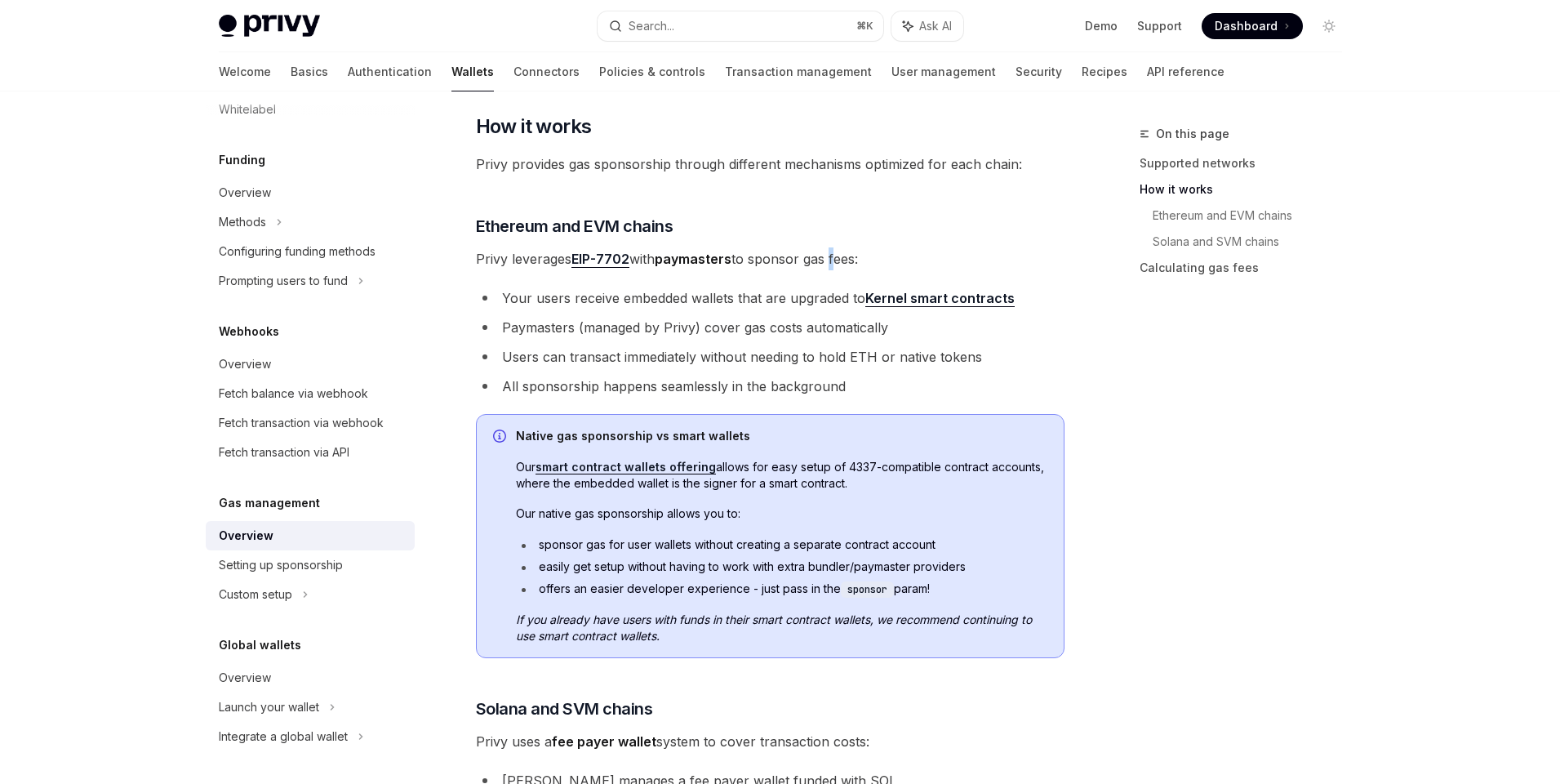
click at [831, 267] on span "Privy leverages EIP-7702 with paymasters to sponsor gas fees:" at bounding box center [770, 258] width 589 height 23
click at [768, 309] on ul "Your users receive embedded wallets that are upgraded to Kernel smart contracts…" at bounding box center [770, 342] width 589 height 111
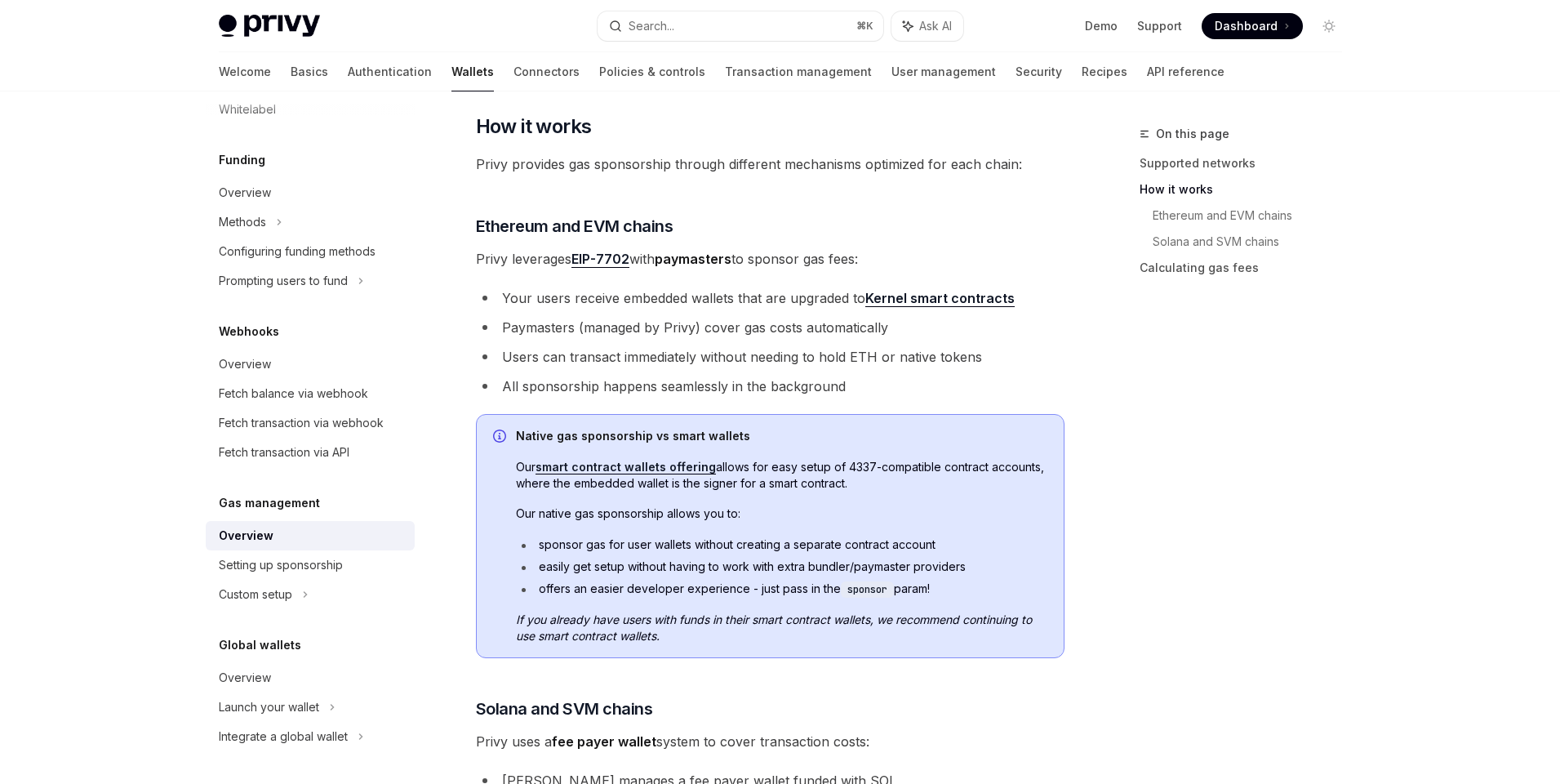
click at [757, 300] on li "Your users receive embedded wallets that are upgraded to Kernel smart contracts" at bounding box center [770, 298] width 589 height 23
click at [763, 324] on li "Paymasters (managed by Privy) cover gas costs automatically" at bounding box center [770, 327] width 589 height 23
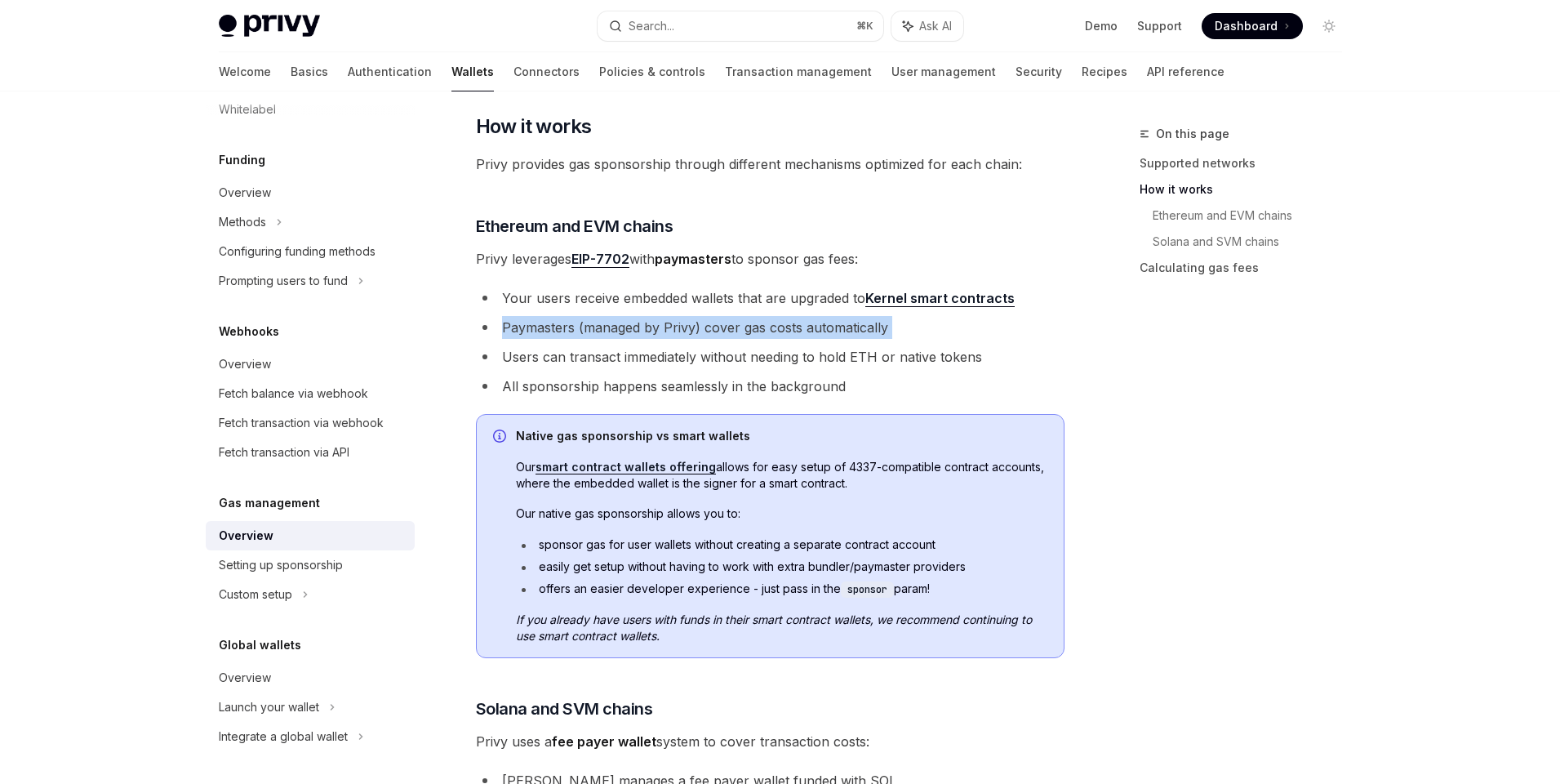
click at [763, 324] on li "Paymasters (managed by Privy) cover gas costs automatically" at bounding box center [770, 327] width 589 height 23
click at [781, 324] on li "Paymasters (managed by Privy) cover gas costs automatically" at bounding box center [770, 327] width 589 height 23
click at [744, 348] on li "Users can transact immediately without needing to hold ETH or native tokens" at bounding box center [770, 356] width 589 height 23
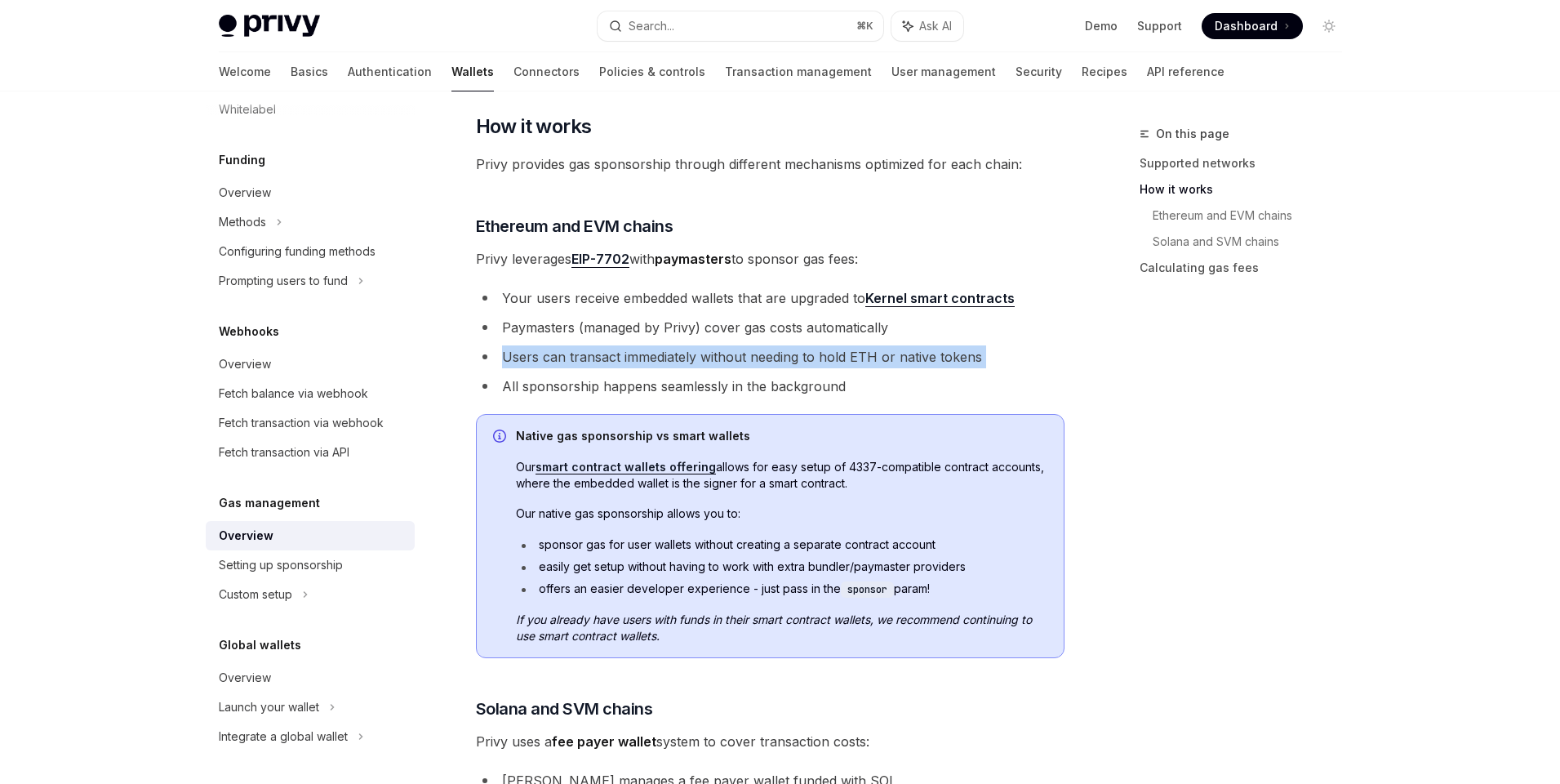
click at [744, 348] on li "Users can transact immediately without needing to hold ETH or native tokens" at bounding box center [770, 356] width 589 height 23
click at [772, 352] on li "Users can transact immediately without needing to hold ETH or native tokens" at bounding box center [770, 356] width 589 height 23
click at [744, 355] on li "Users can transact immediately without needing to hold ETH or native tokens" at bounding box center [770, 356] width 589 height 23
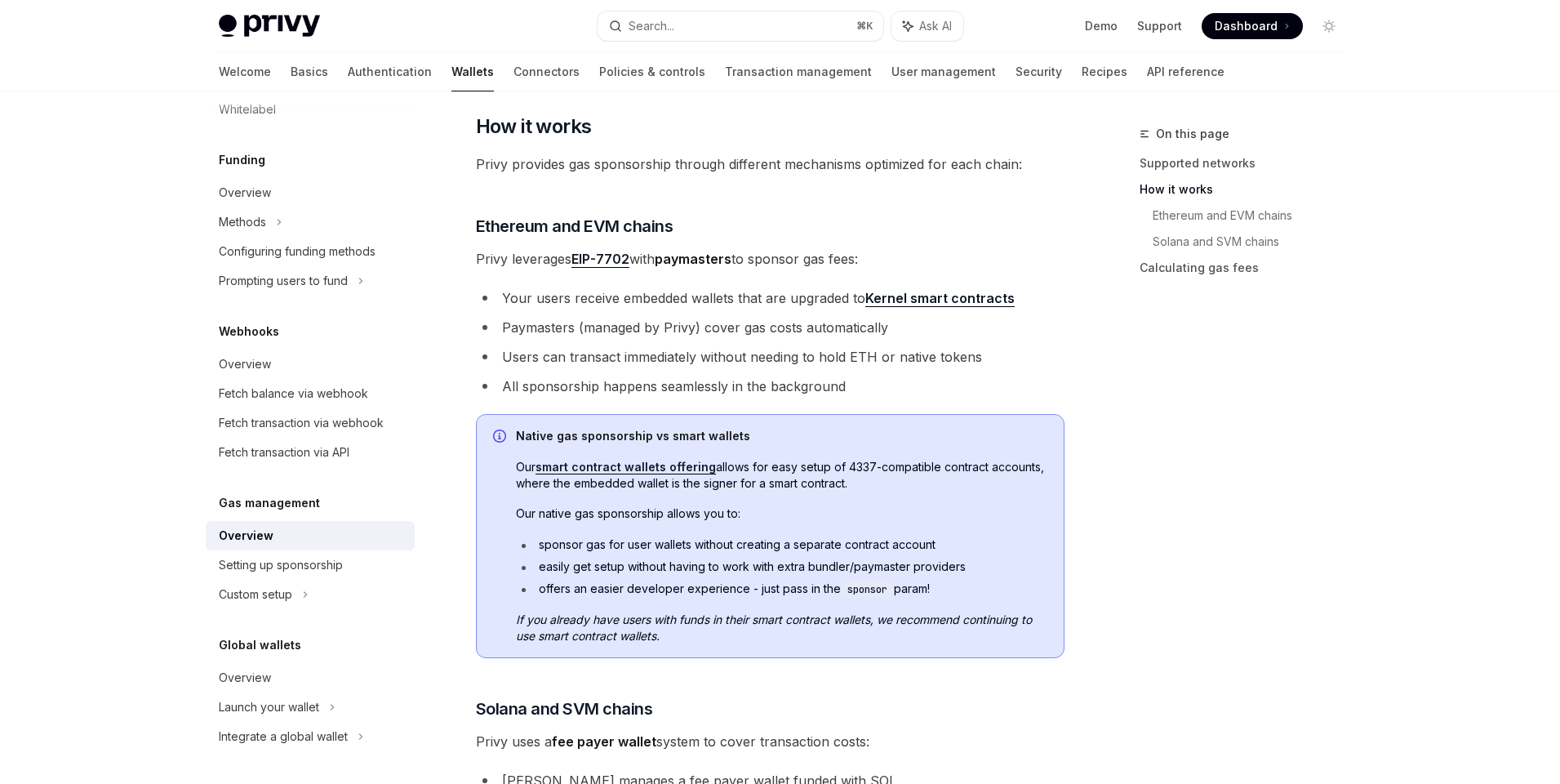
click at [768, 379] on li "All sponsorship happens seamlessly in the background" at bounding box center [770, 386] width 589 height 23
click at [754, 364] on li "Users can transact immediately without needing to hold ETH or native tokens" at bounding box center [770, 356] width 589 height 23
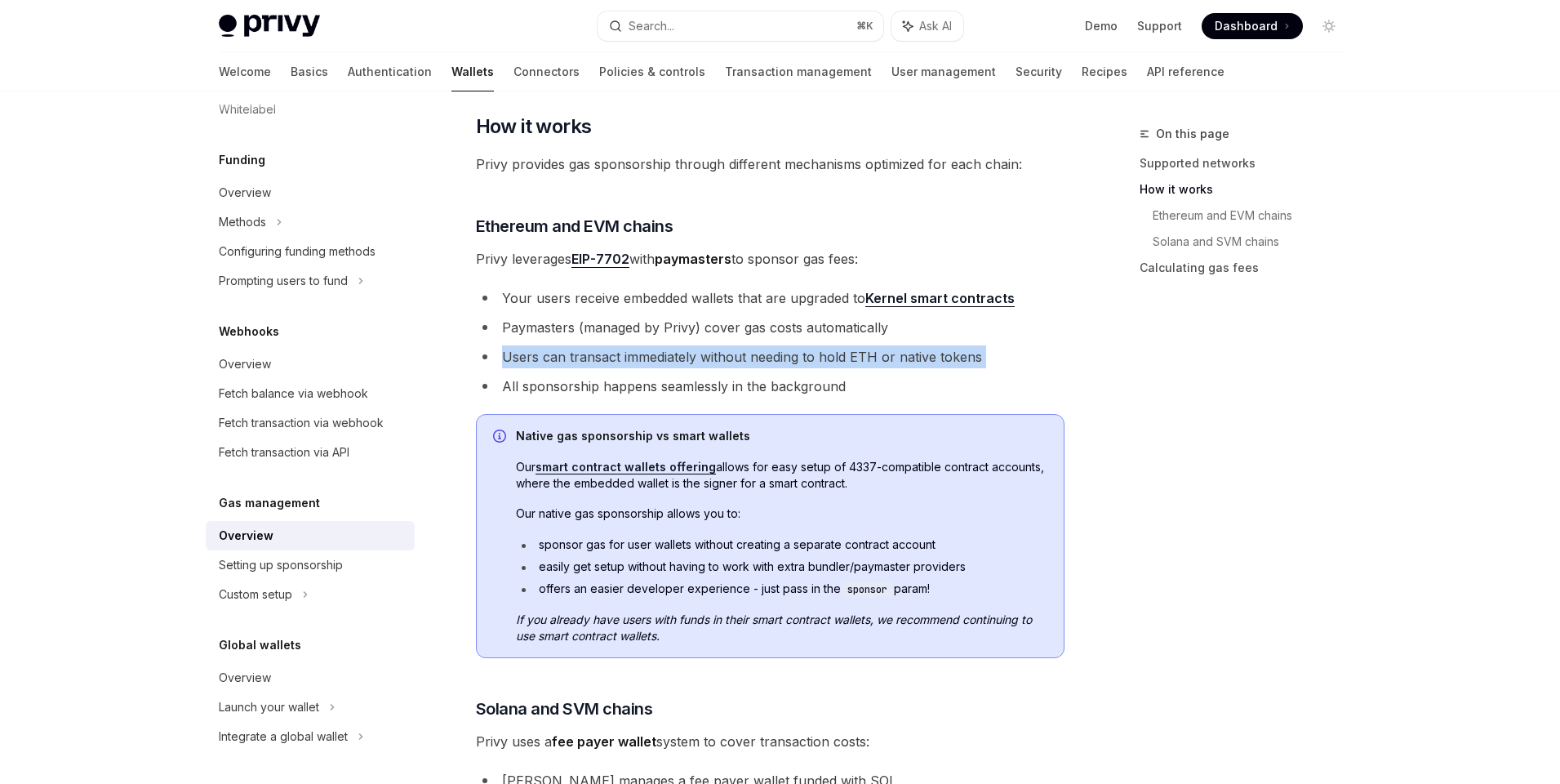
click at [754, 364] on li "Users can transact immediately without needing to hold ETH or native tokens" at bounding box center [770, 356] width 589 height 23
click at [781, 363] on li "Users can transact immediately without needing to hold ETH or native tokens" at bounding box center [770, 356] width 589 height 23
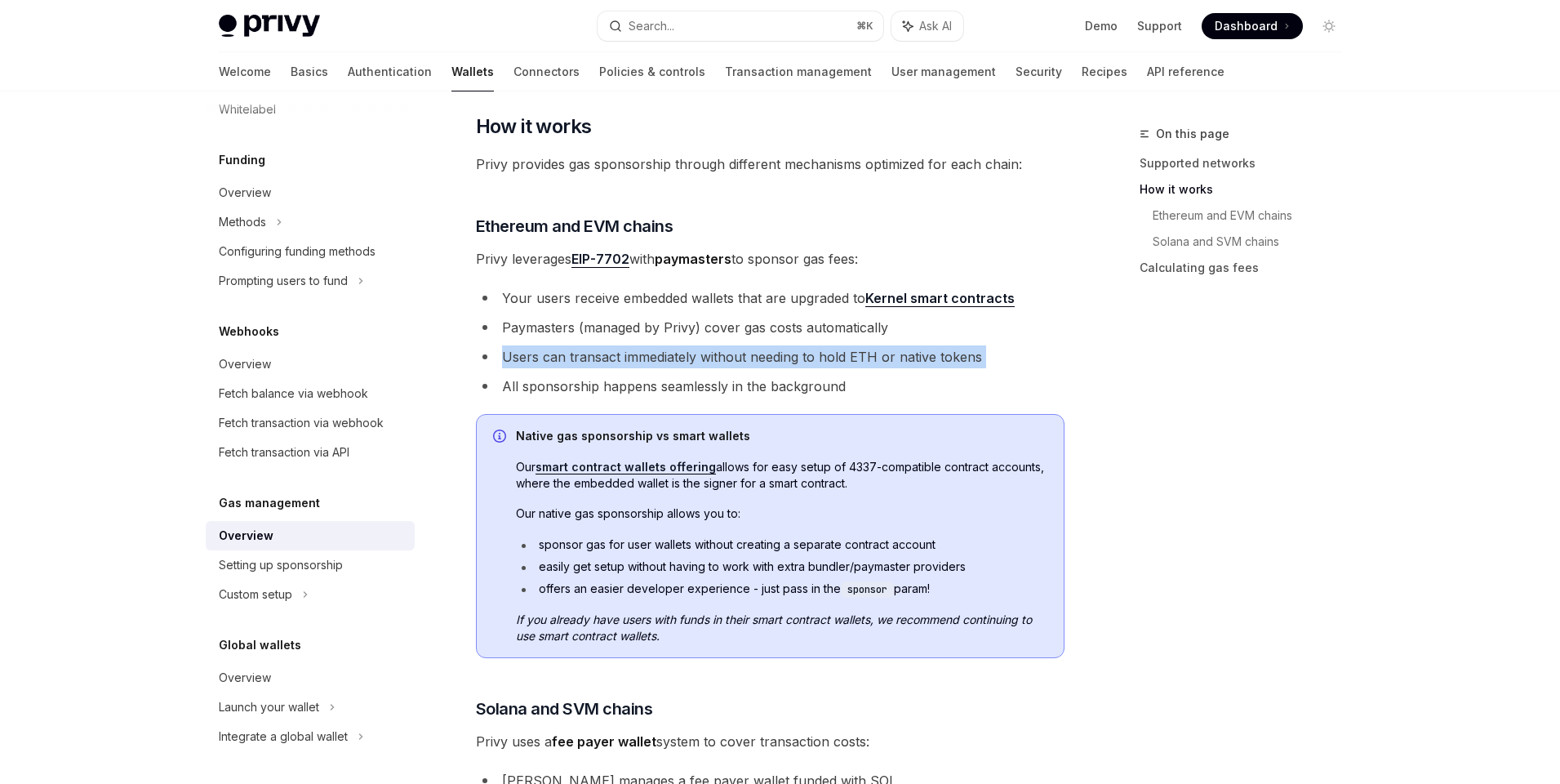
click at [797, 363] on li "Users can transact immediately without needing to hold ETH or native tokens" at bounding box center [770, 356] width 589 height 23
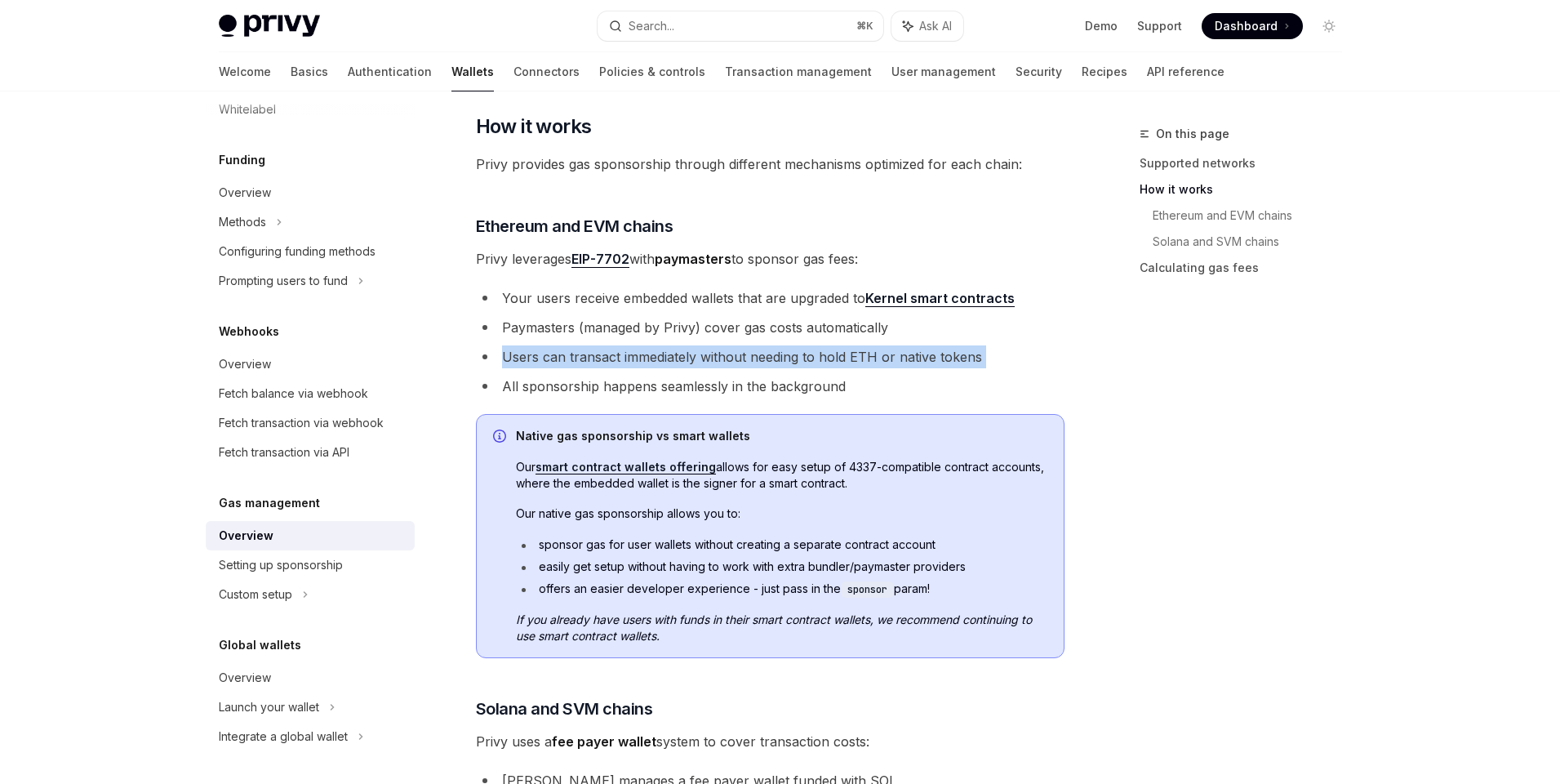
click at [797, 363] on li "Users can transact immediately without needing to hold ETH or native tokens" at bounding box center [770, 356] width 589 height 23
click at [788, 363] on li "Users can transact immediately without needing to hold ETH or native tokens" at bounding box center [770, 356] width 589 height 23
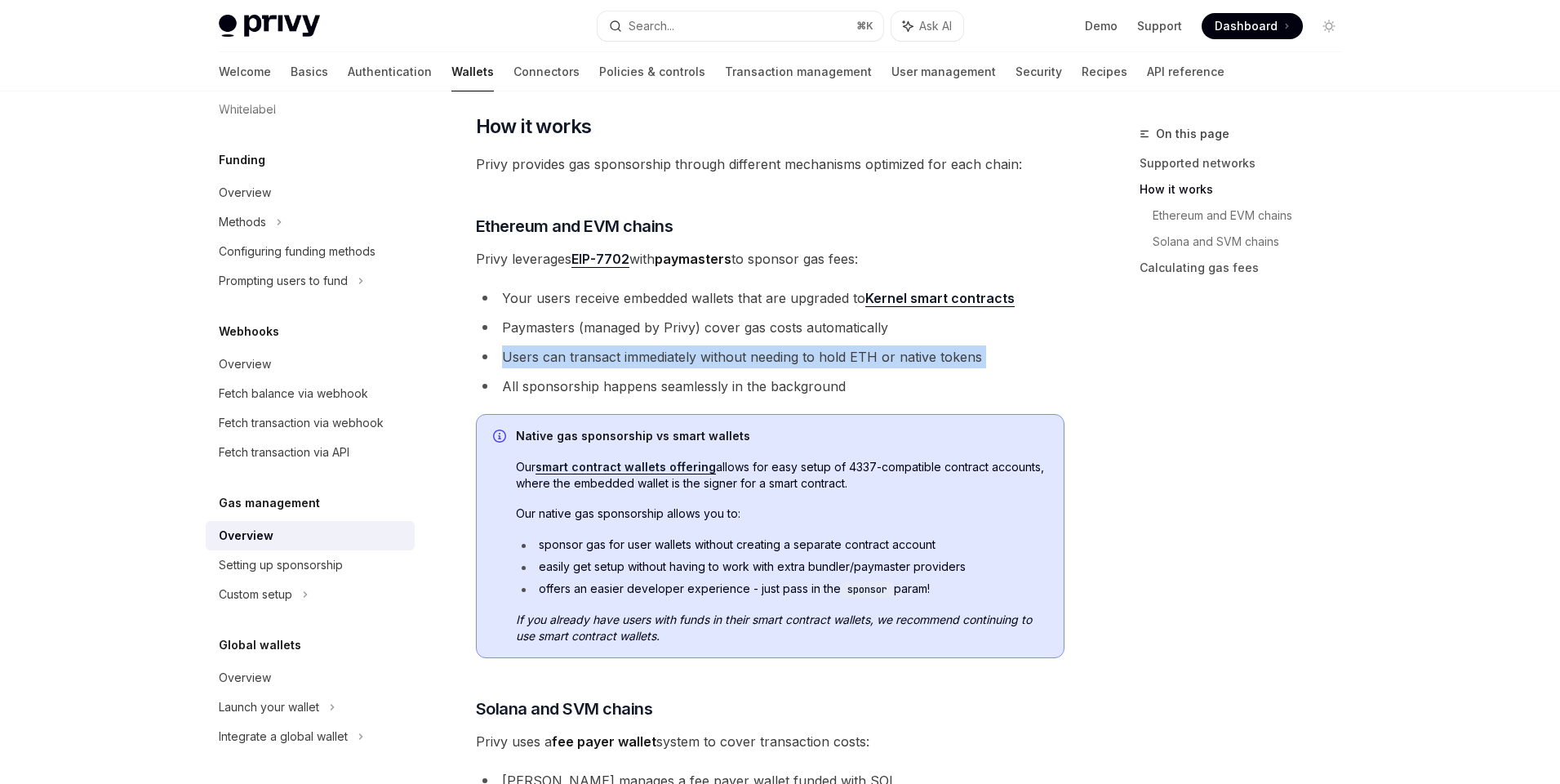
click at [779, 361] on li "Users can transact immediately without needing to hold ETH or native tokens" at bounding box center [770, 356] width 589 height 23
click at [771, 356] on li "Users can transact immediately without needing to hold ETH or native tokens" at bounding box center [770, 356] width 589 height 23
click at [731, 328] on li "Paymasters (managed by Privy) cover gas costs automatically" at bounding box center [770, 327] width 589 height 23
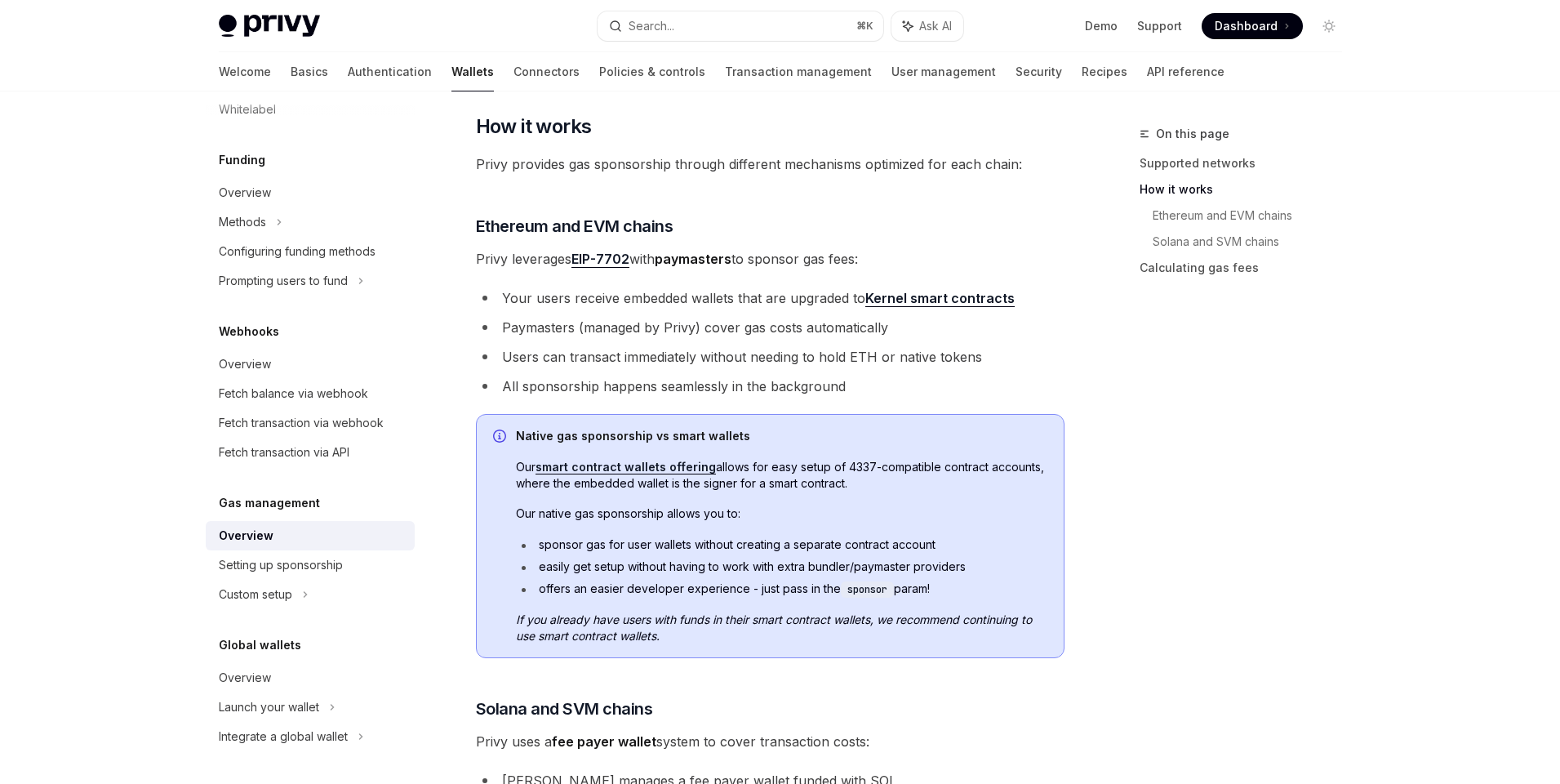
click at [715, 355] on li "Users can transact immediately without needing to hold ETH or native tokens" at bounding box center [770, 356] width 589 height 23
click at [717, 355] on li "Users can transact immediately without needing to hold ETH or native tokens" at bounding box center [770, 356] width 589 height 23
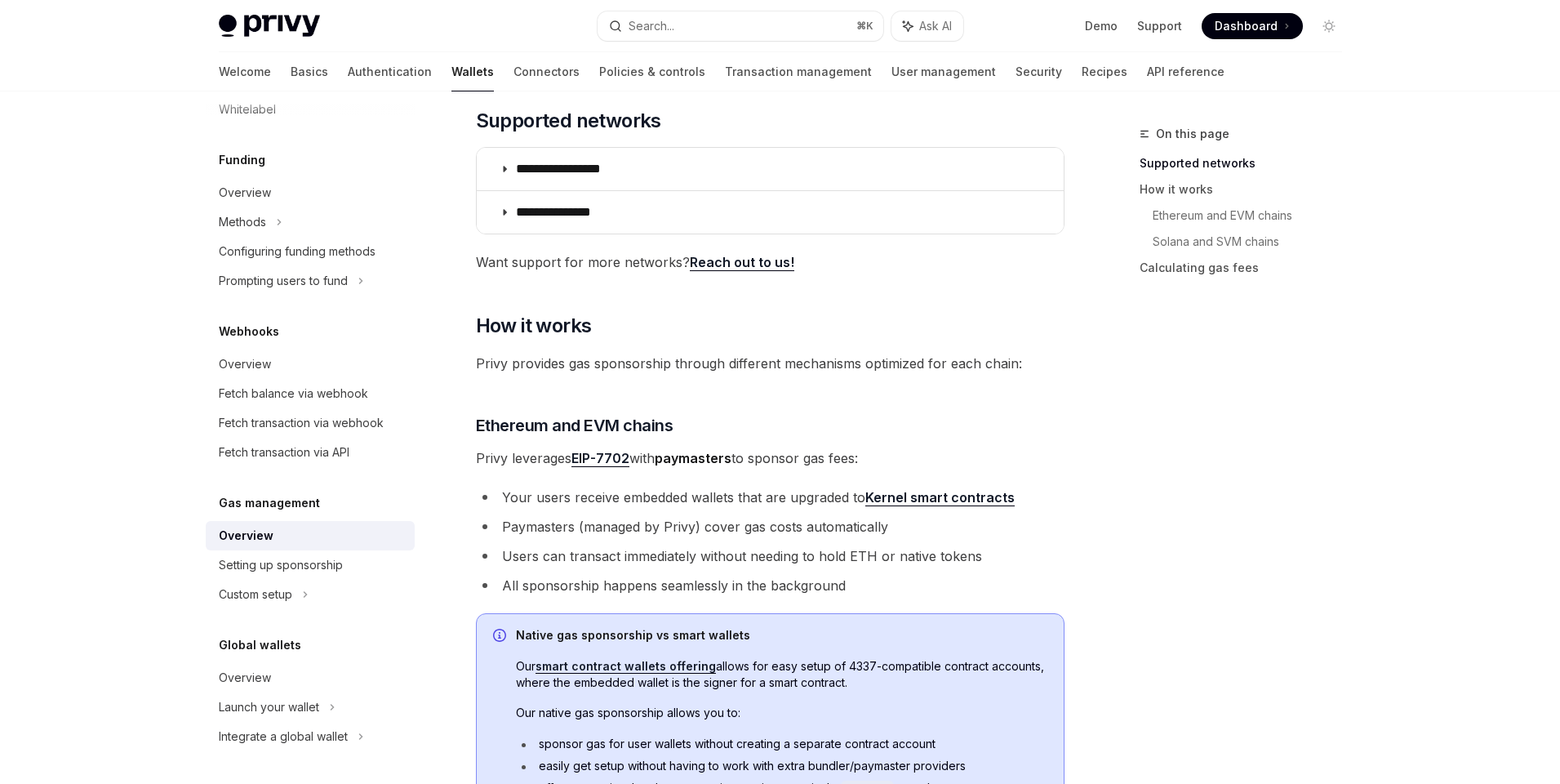
scroll to position [0, 0]
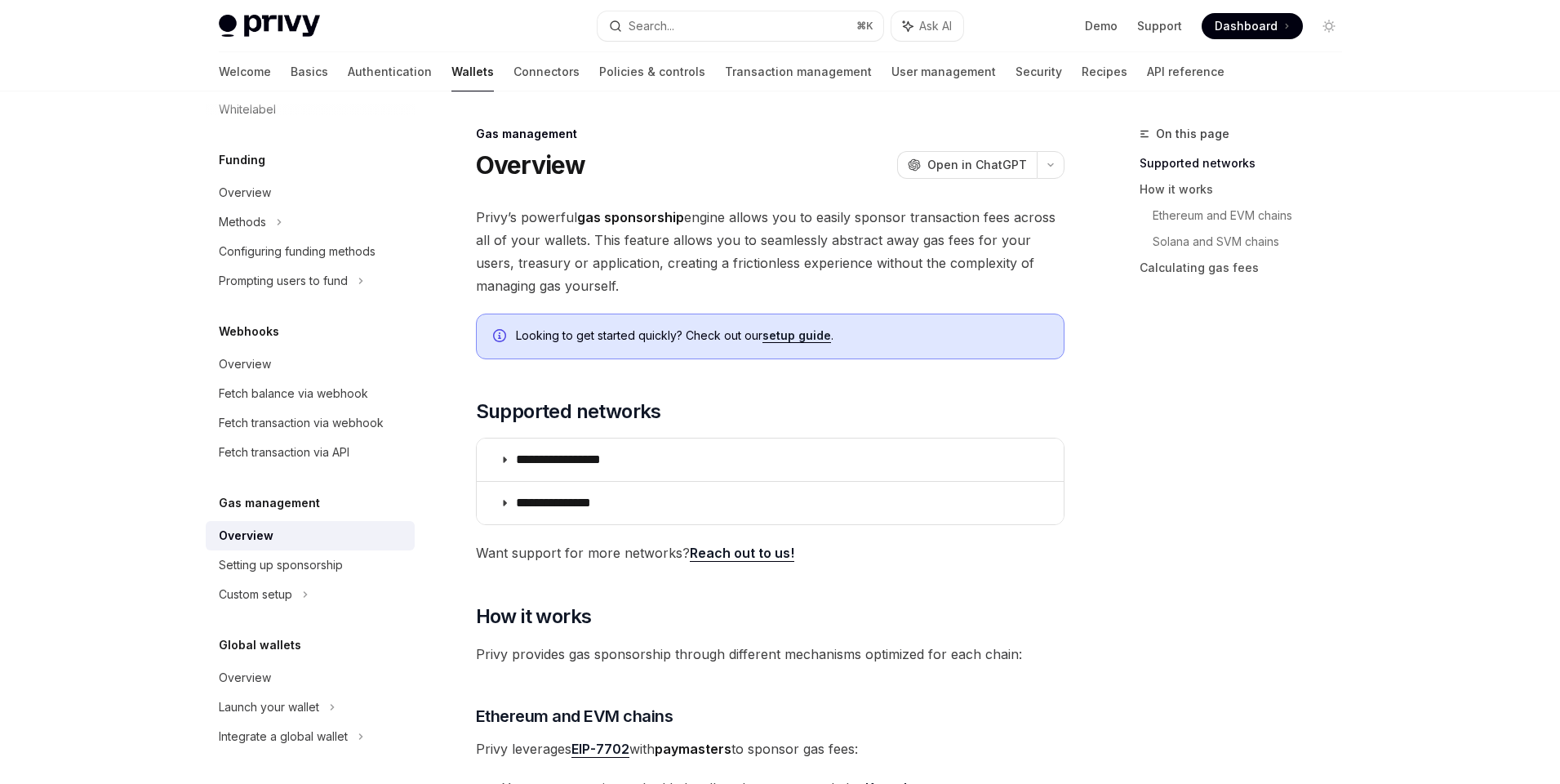
click at [680, 266] on span "Privy’s powerful gas sponsorship engine allows you to easily sponsor transactio…" at bounding box center [770, 251] width 589 height 92
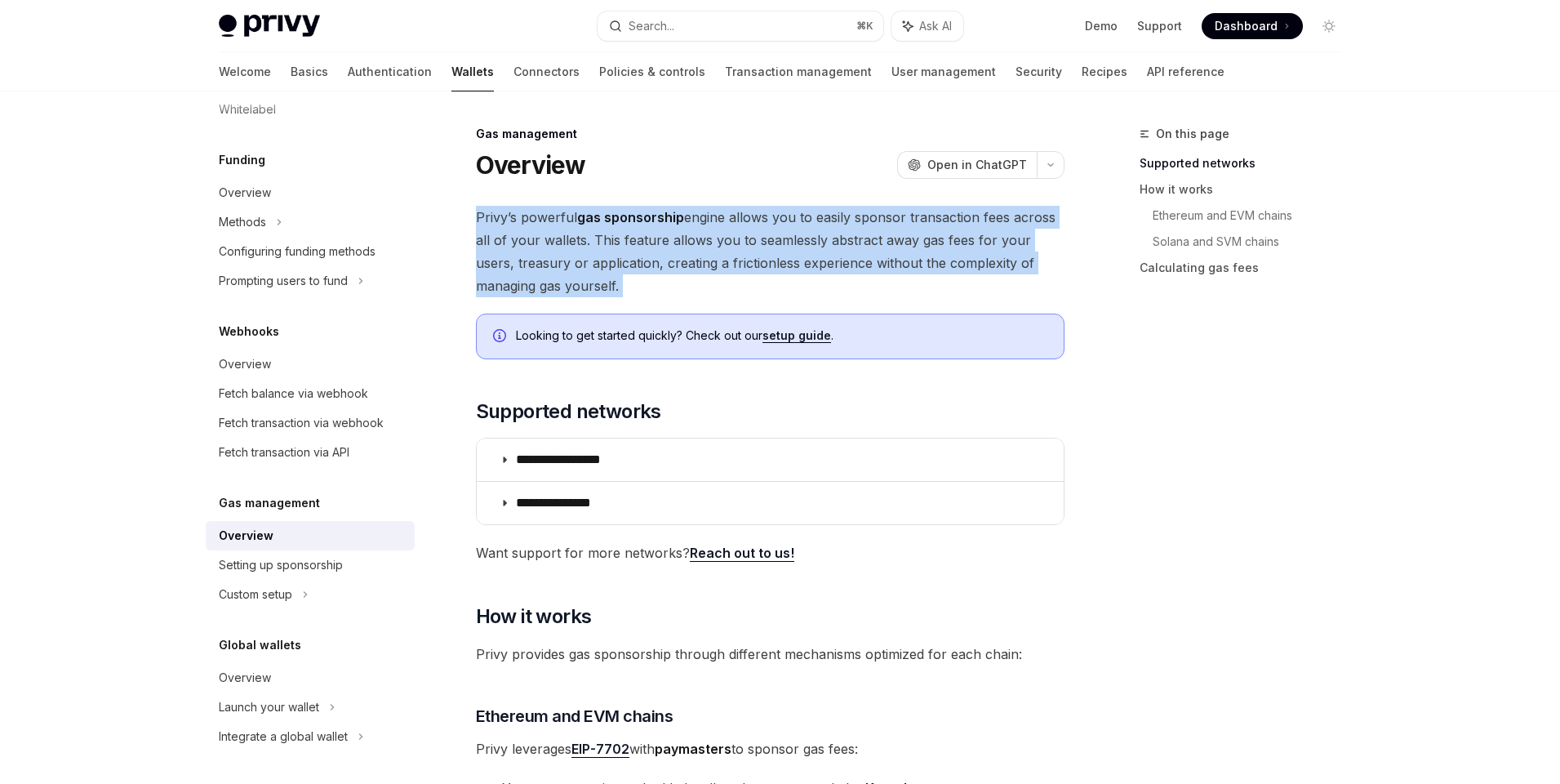
click at [680, 266] on span "Privy’s powerful gas sponsorship engine allows you to easily sponsor transactio…" at bounding box center [770, 251] width 589 height 92
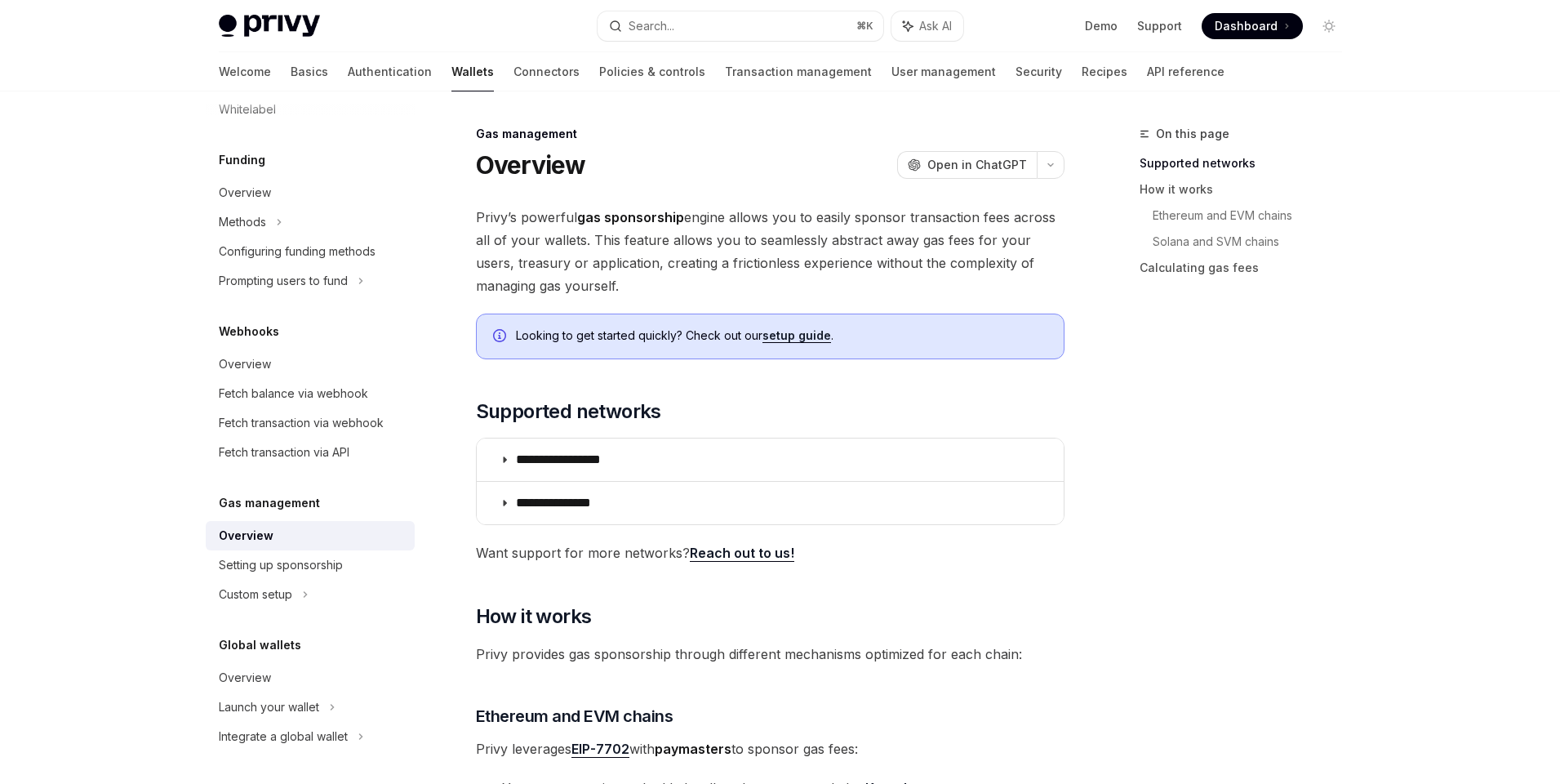
click at [703, 268] on span "Privy’s powerful gas sponsorship engine allows you to easily sponsor transactio…" at bounding box center [770, 251] width 589 height 92
